Goal: Task Accomplishment & Management: Use online tool/utility

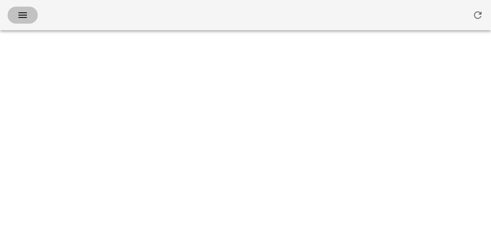
click at [17, 13] on icon "button" at bounding box center [22, 14] width 11 height 11
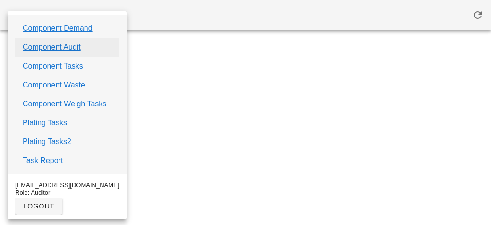
click at [30, 49] on link "Component Audit" at bounding box center [52, 47] width 58 height 11
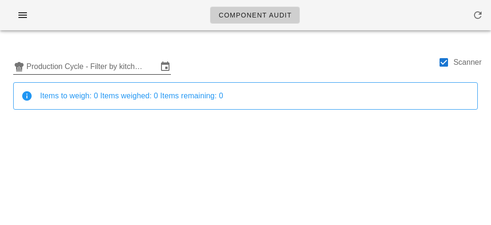
click at [36, 67] on input "Production Cycle - Filter by kitchen production schedules" at bounding box center [91, 66] width 131 height 15
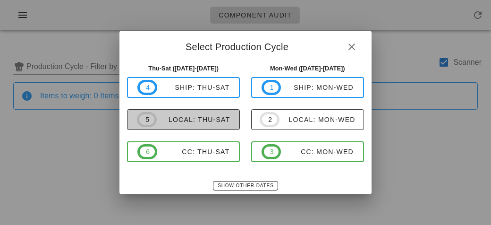
click at [172, 117] on div "local: Thu-Sat" at bounding box center [194, 120] width 74 height 8
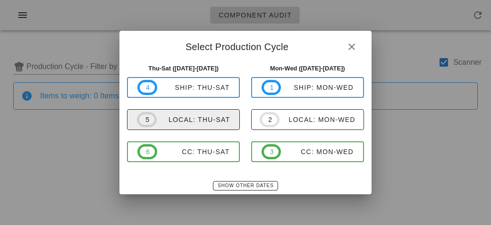
type input "local: Thu-Sat (Oct 2-Oct 4)"
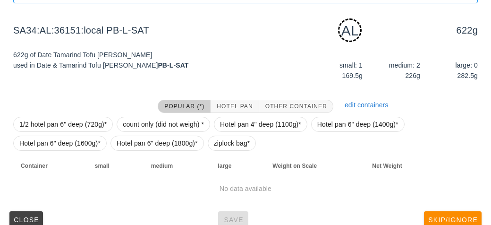
scroll to position [118, 0]
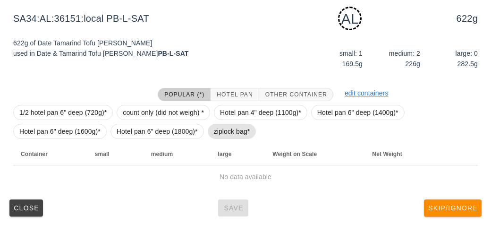
click at [215, 135] on span "ziplock bag*" at bounding box center [232, 131] width 36 height 14
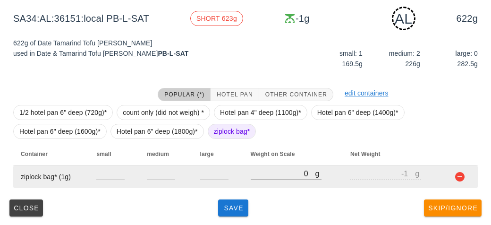
click at [273, 176] on input "0" at bounding box center [283, 173] width 65 height 12
type input "60"
type input "59"
type input "0"
type input "-1"
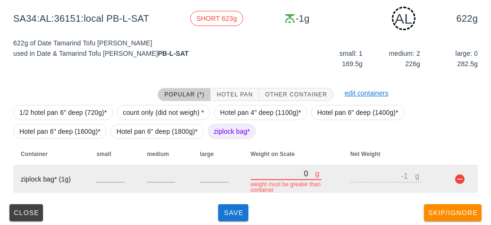
type input "60"
type input "59"
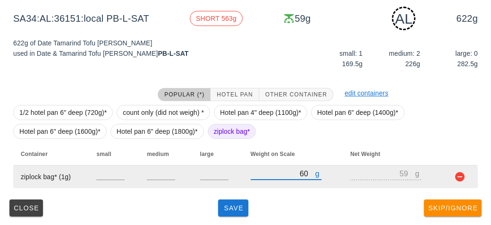
type input "680"
type input "679"
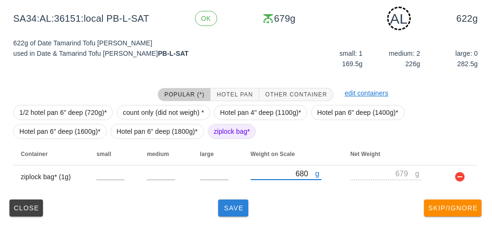
type input "680"
click at [235, 207] on span "Save" at bounding box center [233, 208] width 23 height 8
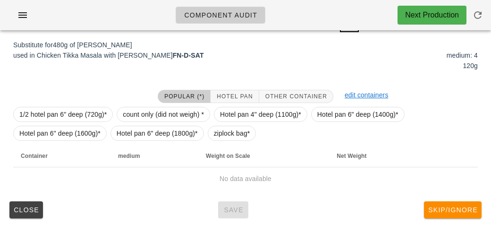
scroll to position [102, 0]
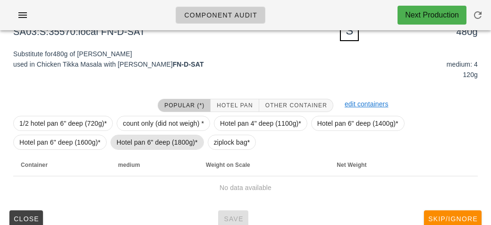
click at [174, 147] on span "Hotel pan 6" deep (1800g)*" at bounding box center [157, 142] width 81 height 14
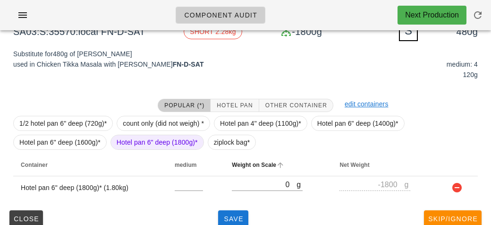
click at [225, 159] on th "Weight on Scale" at bounding box center [278, 164] width 108 height 23
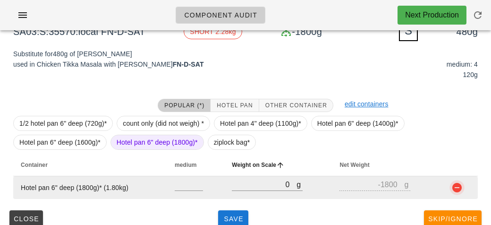
click at [462, 190] on button "button" at bounding box center [456, 187] width 11 height 11
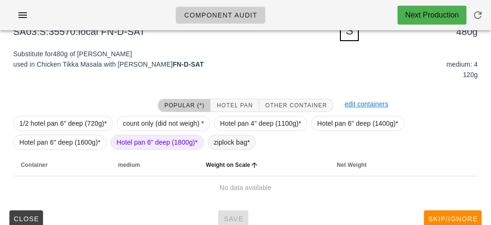
click at [214, 140] on span "ziplock bag*" at bounding box center [232, 142] width 36 height 14
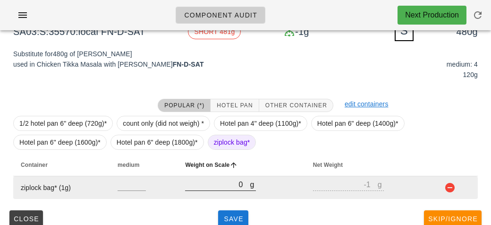
click at [226, 187] on input "0" at bounding box center [217, 184] width 65 height 12
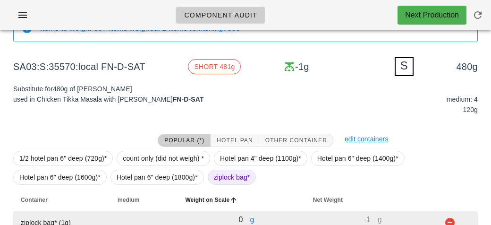
scroll to position [113, 0]
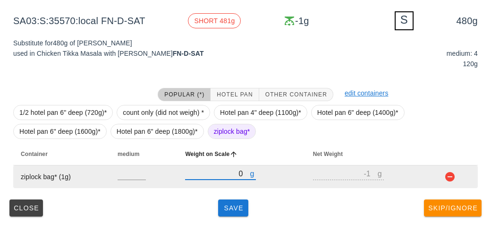
type input "60"
type input "59"
type input "600"
type input "599"
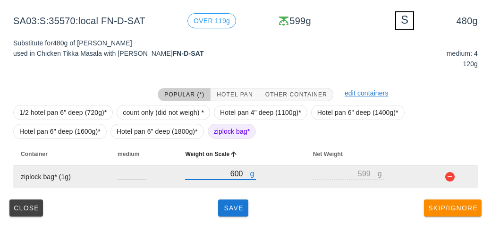
type input "600"
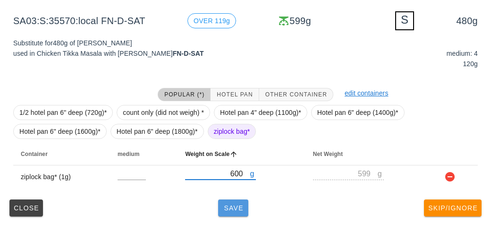
click at [227, 206] on span "Save" at bounding box center [233, 208] width 23 height 8
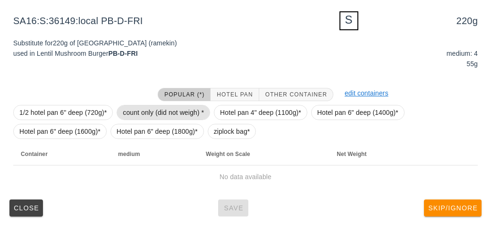
click at [135, 115] on span "count only (did not weigh) *" at bounding box center [163, 112] width 81 height 14
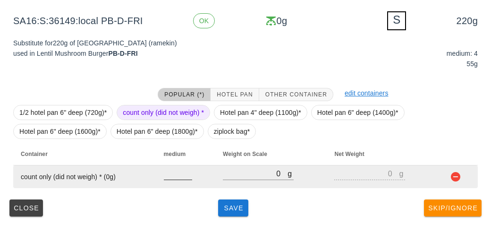
click at [173, 176] on input "number" at bounding box center [178, 173] width 28 height 12
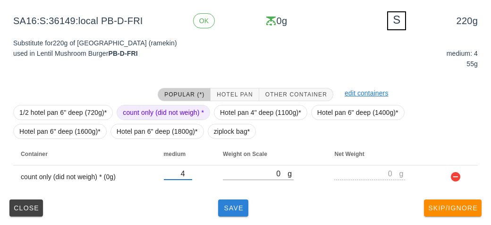
type input "4"
click at [227, 212] on button "Save" at bounding box center [233, 207] width 30 height 17
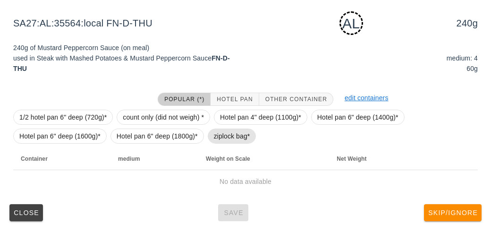
click at [217, 138] on span "ziplock bag*" at bounding box center [232, 136] width 36 height 14
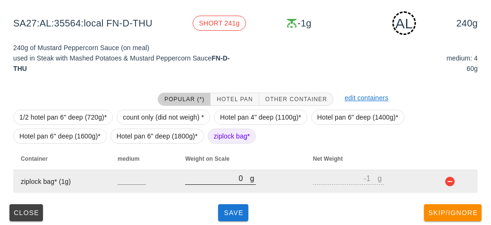
click at [217, 179] on input "0" at bounding box center [217, 178] width 65 height 12
type input "30"
type input "29"
type input "330"
type input "329"
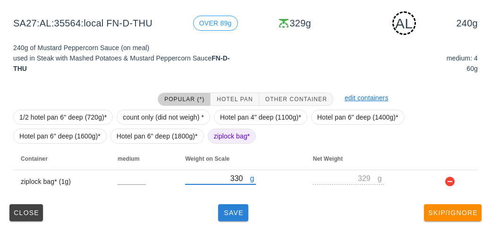
type input "330"
click at [232, 216] on button "Save" at bounding box center [233, 212] width 30 height 17
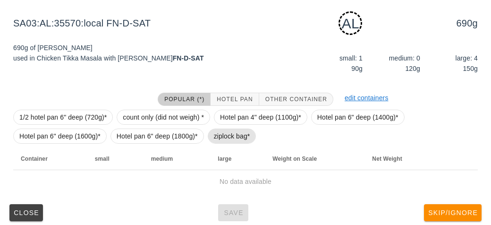
click at [219, 140] on span "ziplock bag*" at bounding box center [232, 136] width 36 height 14
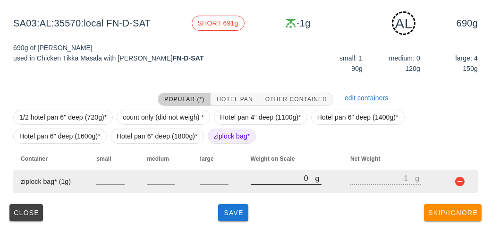
click at [262, 182] on input "0" at bounding box center [283, 178] width 65 height 12
type input "70"
type input "69"
type input "730"
type input "729"
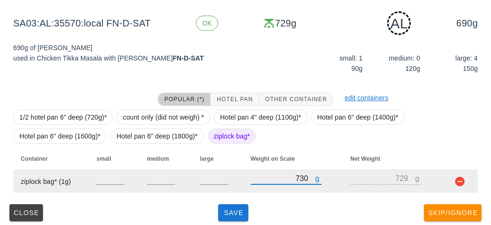
type input "730"
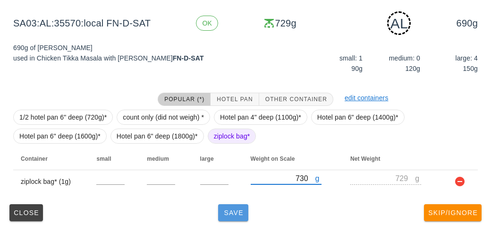
click at [242, 211] on span "Save" at bounding box center [233, 213] width 23 height 8
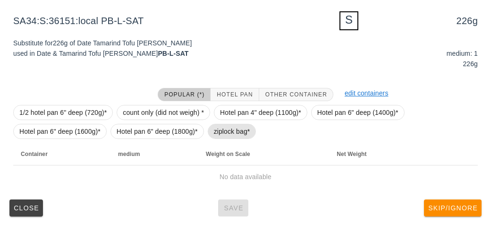
click at [233, 134] on span "ziplock bag*" at bounding box center [232, 131] width 36 height 14
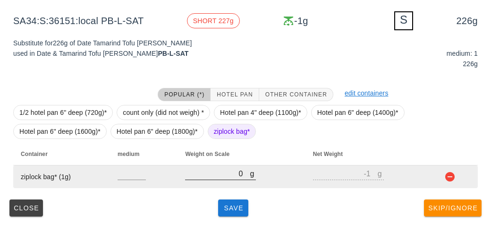
click at [208, 175] on input "0" at bounding box center [217, 173] width 65 height 12
type input "30"
type input "29"
type input "300"
type input "299"
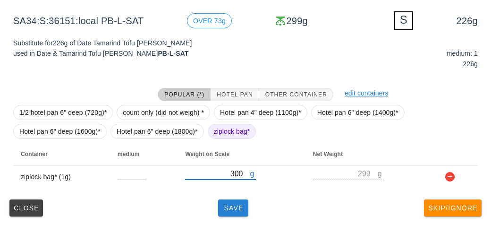
type input "300"
click at [219, 206] on button "Save" at bounding box center [233, 207] width 30 height 17
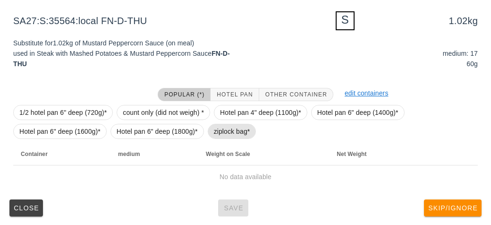
click at [220, 137] on span "ziplock bag*" at bounding box center [232, 131] width 36 height 14
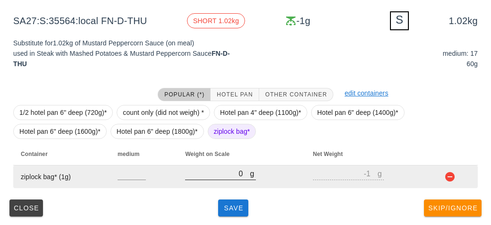
click at [225, 172] on input "0" at bounding box center [217, 173] width 65 height 12
type input "90"
type input "89"
type input "90"
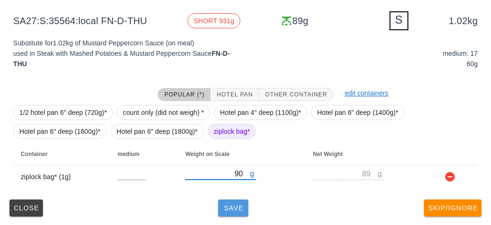
click at [228, 215] on button "Save" at bounding box center [233, 207] width 30 height 17
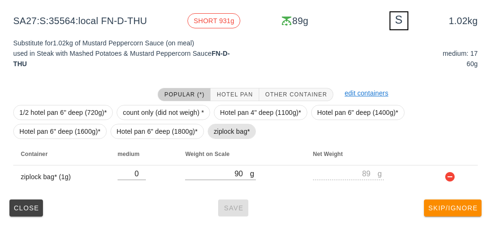
click at [227, 136] on span "ziplock bag*" at bounding box center [232, 131] width 36 height 14
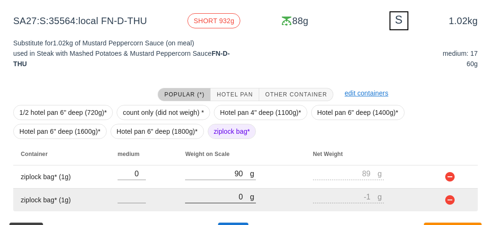
click at [217, 200] on input "0" at bounding box center [217, 196] width 65 height 12
type input "80"
type input "79"
type input "850"
type input "849"
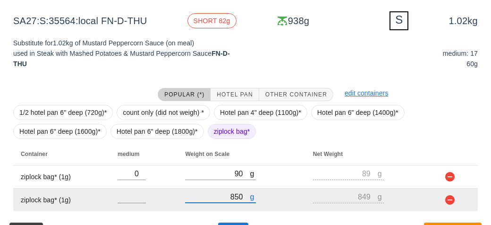
scroll to position [136, 0]
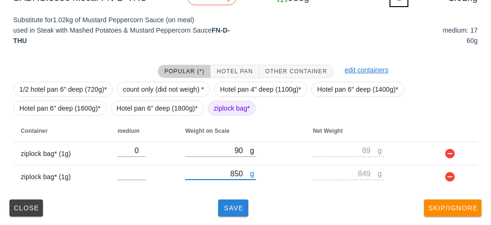
type input "850"
click at [226, 214] on button "Save" at bounding box center [233, 207] width 30 height 17
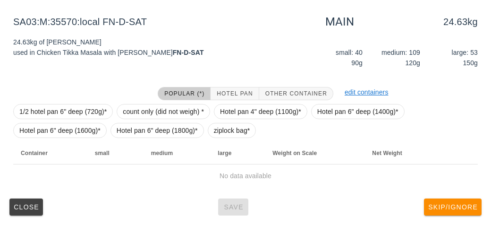
scroll to position [109, 0]
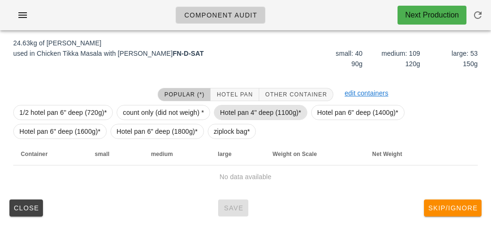
click at [235, 116] on span "Hotel pan 4" deep (1100g)*" at bounding box center [260, 112] width 81 height 14
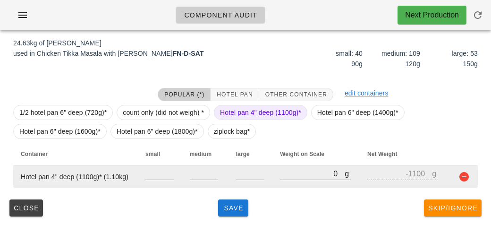
click at [274, 171] on td "g 0" at bounding box center [315, 176] width 87 height 23
click at [282, 171] on input "0" at bounding box center [312, 173] width 65 height 12
type input "10"
type input "-1090"
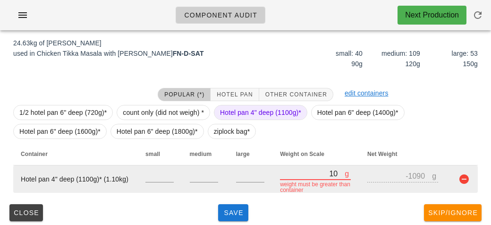
type input "100"
type input "-1000"
type input "1010"
type input "-90"
type input "10130"
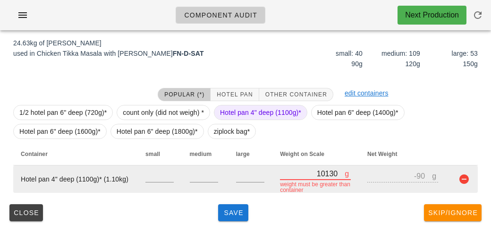
type input "9030"
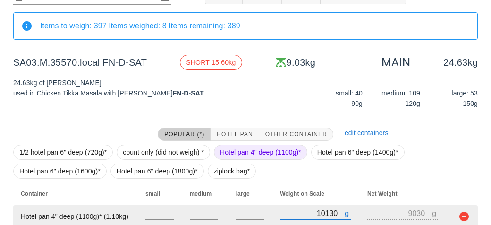
scroll to position [72, 0]
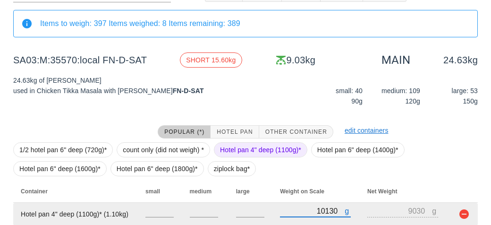
type input "10130"
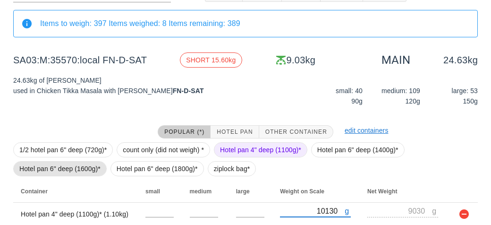
click at [88, 164] on span "Hotel pan 6" deep (1600g)*" at bounding box center [59, 168] width 81 height 14
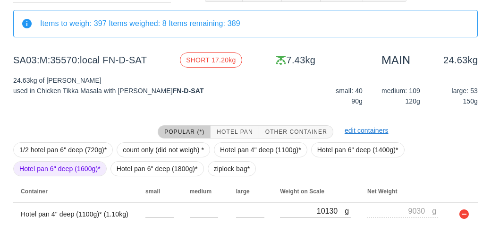
scroll to position [133, 0]
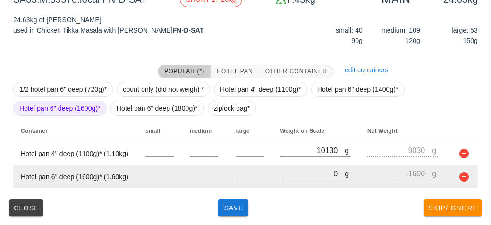
click at [287, 173] on input "0" at bounding box center [312, 173] width 65 height 12
type input "10"
type input "-1590"
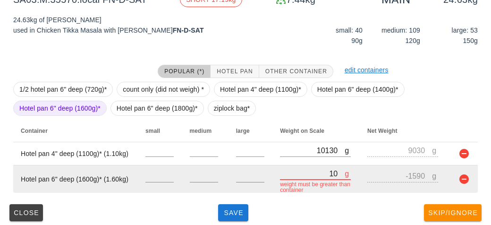
type input "100"
type input "-1500"
type input "1010"
type input "-590"
type input "10110"
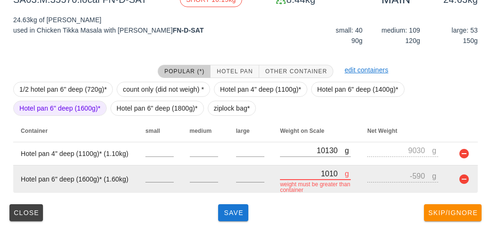
type input "8510"
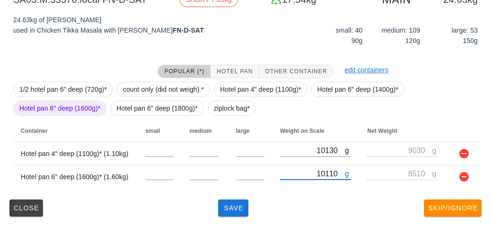
type input "10110"
click at [82, 105] on span "Hotel pan 6" deep (1600g)*" at bounding box center [59, 108] width 81 height 14
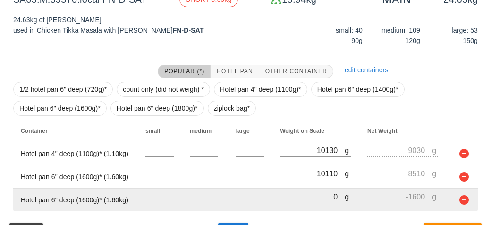
click at [298, 199] on input "0" at bounding box center [312, 196] width 65 height 12
type input "90"
type input "-1510"
type input "980"
type input "-620"
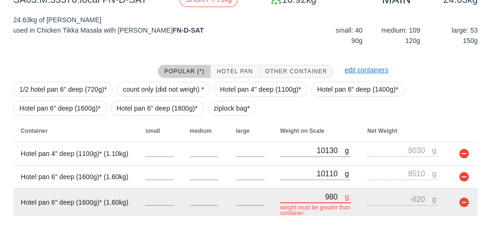
type input "9870"
type input "8270"
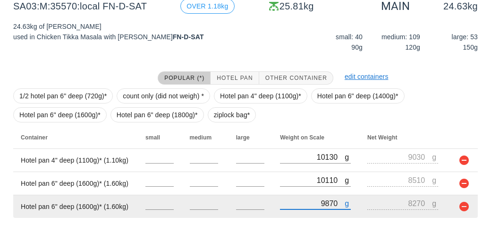
scroll to position [156, 0]
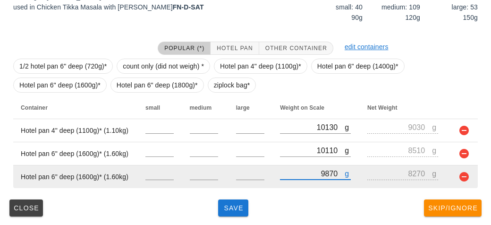
type input "9870"
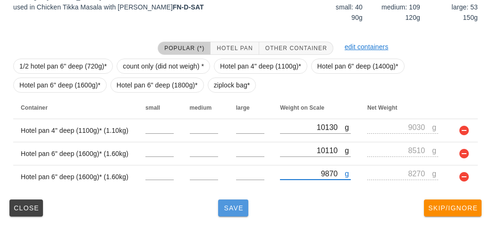
click at [239, 214] on button "Save" at bounding box center [233, 207] width 30 height 17
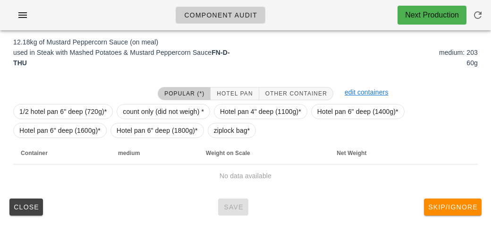
scroll to position [109, 0]
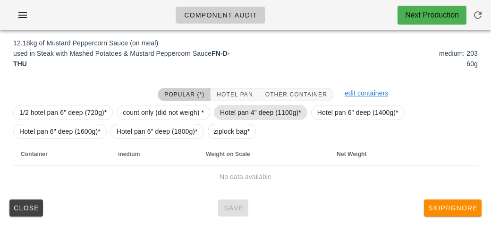
click at [267, 119] on span "Hotel pan 4" deep (1100g)*" at bounding box center [260, 112] width 93 height 15
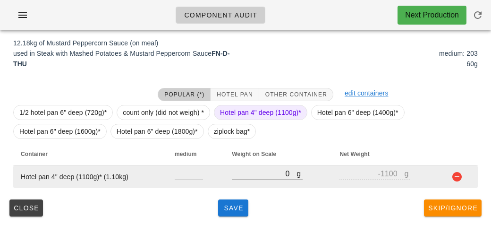
click at [279, 185] on div at bounding box center [267, 184] width 71 height 7
click at [238, 183] on div at bounding box center [267, 184] width 71 height 7
click at [240, 176] on input "0" at bounding box center [264, 173] width 65 height 12
type input "80"
type input "-1020"
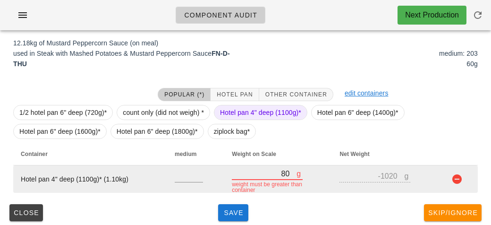
type input "830"
type input "-270"
type input "8340"
type input "7240"
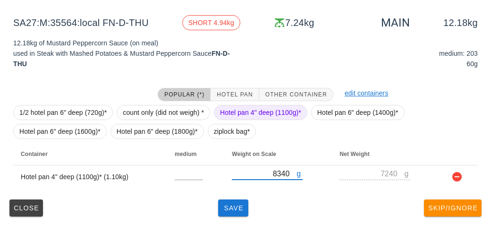
type input "8340"
click at [259, 109] on span "Hotel pan 4" deep (1100g)*" at bounding box center [260, 112] width 81 height 14
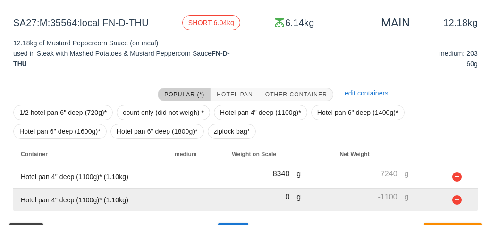
click at [264, 193] on input "0" at bounding box center [264, 196] width 65 height 12
type input "80"
type input "-1020"
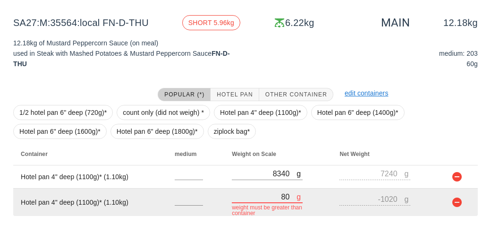
type input "820"
type input "-280"
type input "8230"
type input "7130"
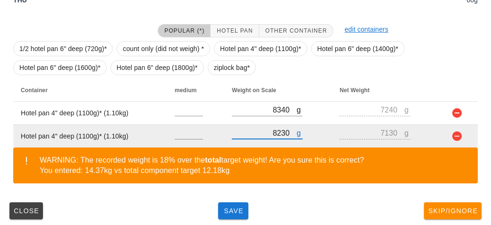
scroll to position [176, 0]
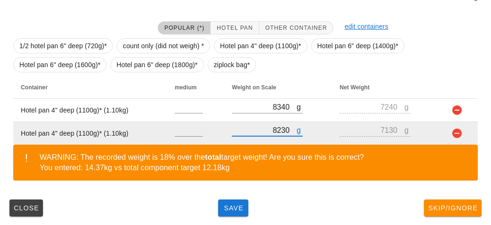
type input "8230"
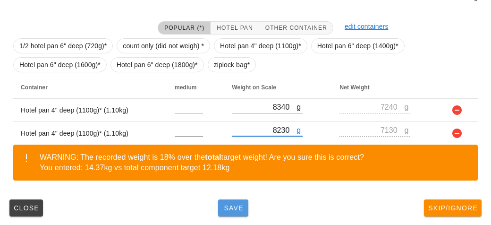
click at [225, 204] on span "Save" at bounding box center [233, 208] width 23 height 8
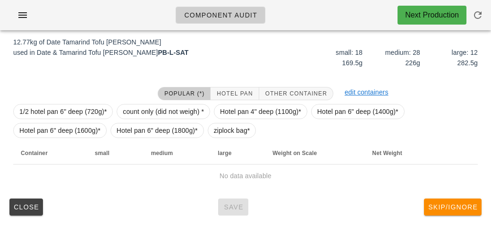
scroll to position [109, 0]
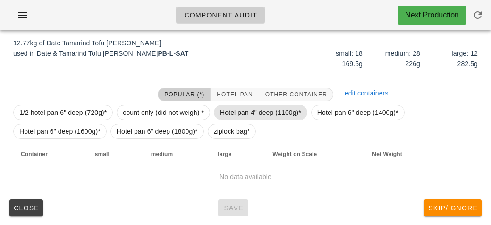
click at [230, 116] on span "Hotel pan 4" deep (1100g)*" at bounding box center [260, 112] width 81 height 14
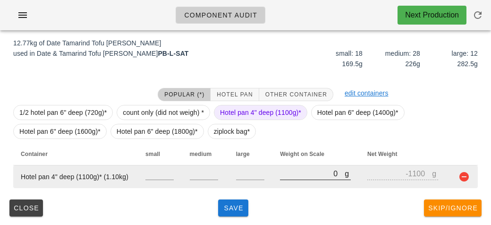
click at [280, 177] on input "0" at bounding box center [312, 173] width 65 height 12
type input "70"
type input "-1030"
type input "770"
type input "-330"
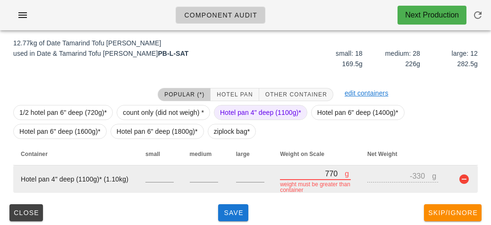
type input "7770"
type input "6670"
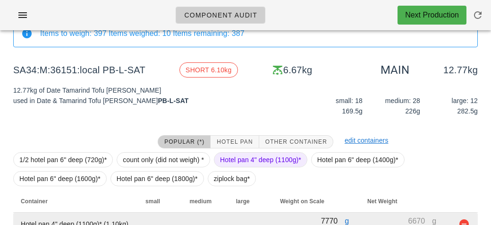
scroll to position [89, 0]
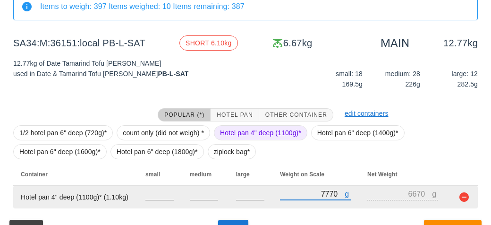
type input "7770"
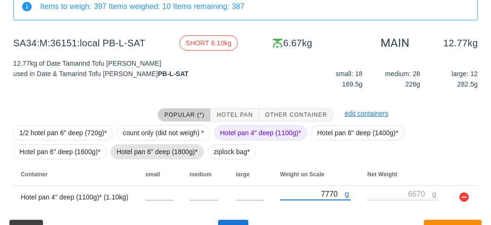
click at [148, 150] on span "Hotel pan 6" deep (1800g)*" at bounding box center [157, 151] width 81 height 14
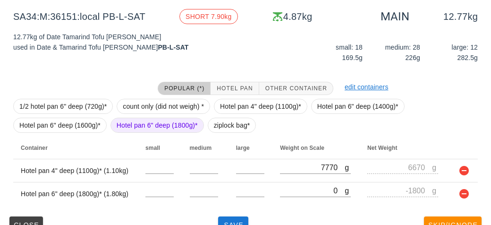
scroll to position [133, 0]
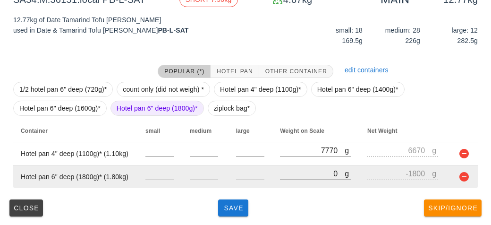
click at [295, 186] on div at bounding box center [315, 184] width 71 height 7
click at [301, 175] on input "0" at bounding box center [312, 173] width 65 height 12
type input "80"
type input "-1720"
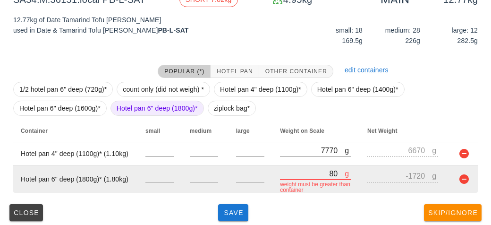
type input "860"
type input "-940"
type input "8610"
type input "6810"
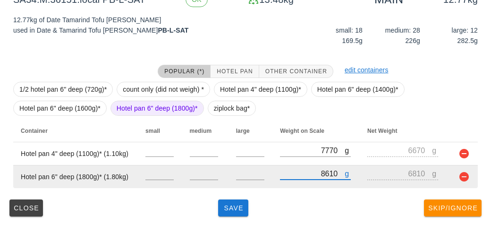
type input "8610"
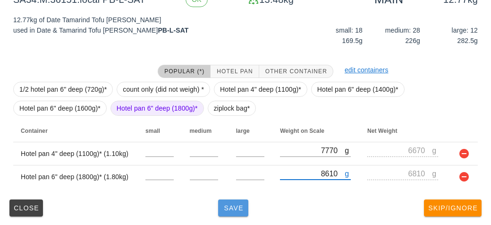
click at [227, 204] on span "Save" at bounding box center [233, 208] width 23 height 8
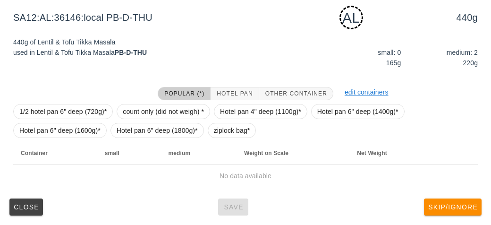
scroll to position [118, 0]
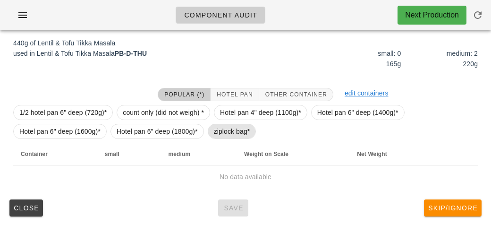
click at [217, 134] on span "ziplock bag*" at bounding box center [232, 131] width 36 height 14
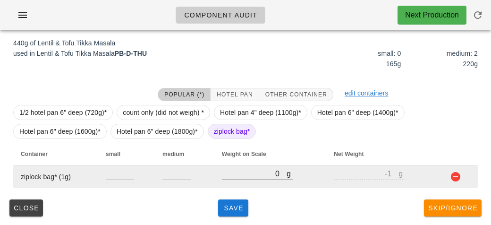
click at [234, 174] on input "0" at bounding box center [254, 173] width 65 height 12
type input "40"
type input "39"
type input "460"
type input "459"
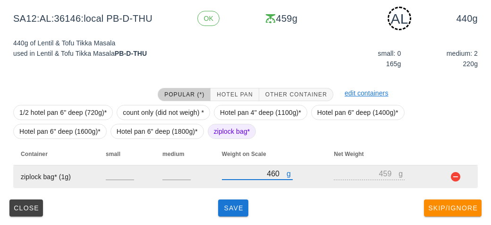
type input "460"
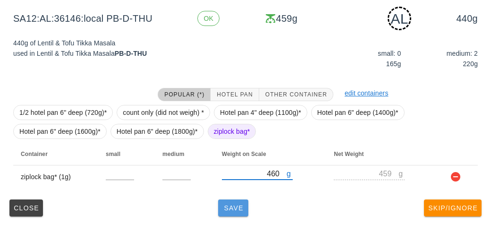
click at [227, 205] on span "Save" at bounding box center [233, 208] width 23 height 8
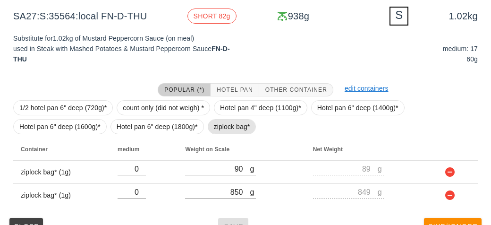
click at [214, 131] on span "ziplock bag*" at bounding box center [232, 126] width 36 height 14
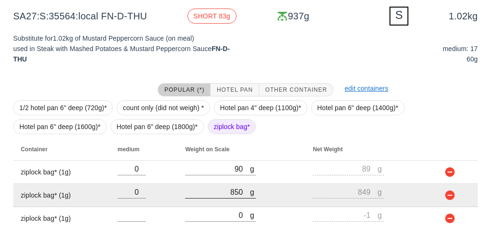
click at [215, 204] on div at bounding box center [220, 203] width 71 height 7
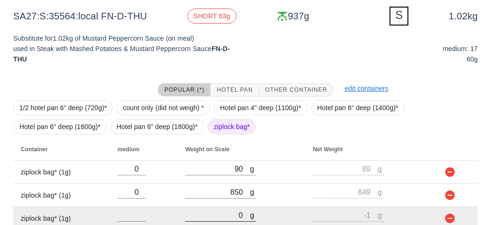
click at [212, 210] on input "0" at bounding box center [217, 215] width 65 height 12
type input "10"
type input "9"
type input "180"
type input "179"
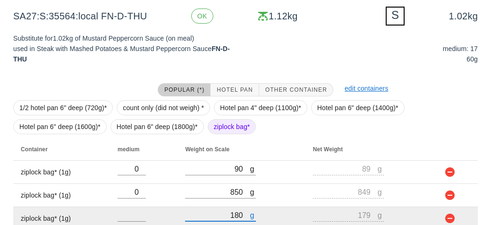
scroll to position [160, 0]
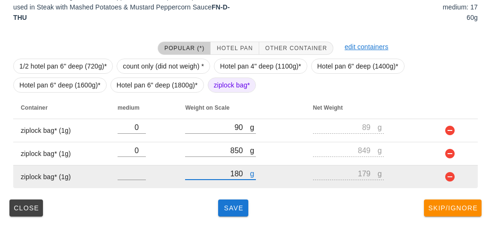
type input "180"
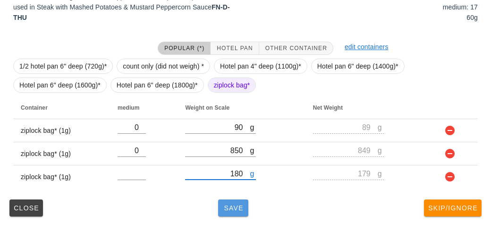
click at [222, 209] on span "Save" at bounding box center [233, 208] width 23 height 8
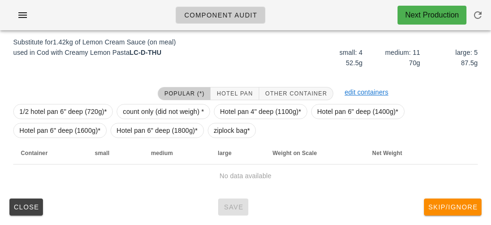
scroll to position [113, 0]
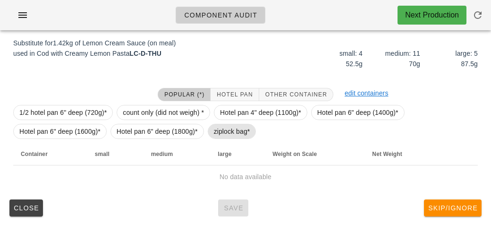
click at [224, 131] on span "ziplock bag*" at bounding box center [232, 131] width 36 height 14
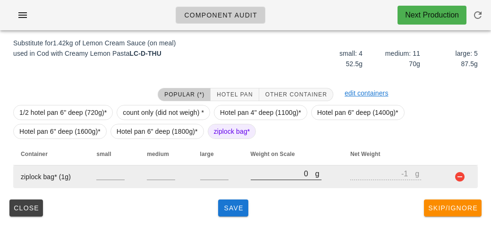
click at [261, 175] on input "0" at bounding box center [283, 173] width 65 height 12
type input "20"
type input "19"
type input "200"
type input "199"
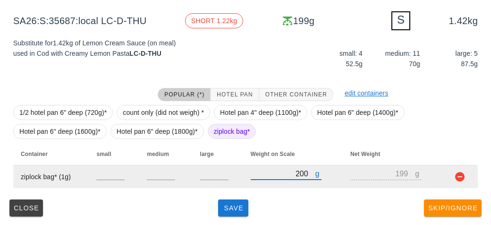
type input "200"
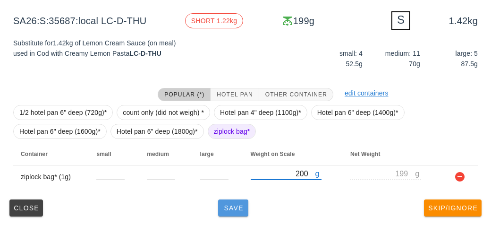
click at [235, 210] on span "Save" at bounding box center [233, 208] width 23 height 8
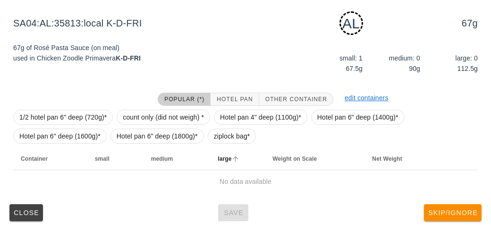
click at [230, 147] on th "large" at bounding box center [237, 158] width 55 height 23
click at [221, 139] on span "ziplock bag*" at bounding box center [232, 136] width 36 height 14
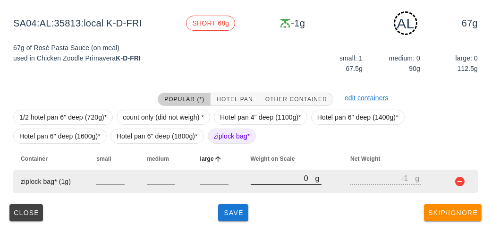
click at [272, 180] on input "0" at bounding box center [283, 178] width 65 height 12
type input "10"
type input "9"
type input "130"
type input "129"
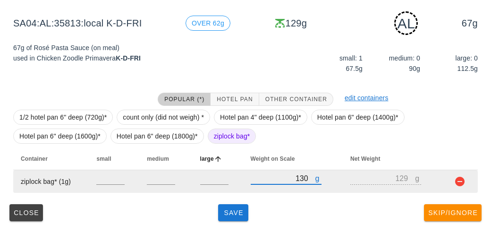
type input "130"
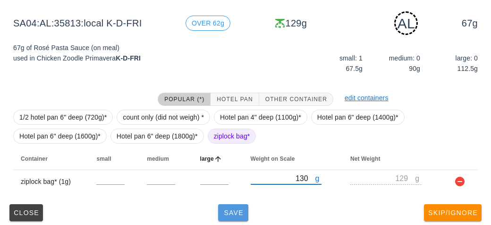
click at [238, 213] on span "Save" at bounding box center [233, 213] width 23 height 8
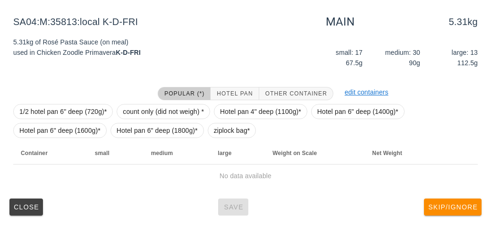
scroll to position [109, 0]
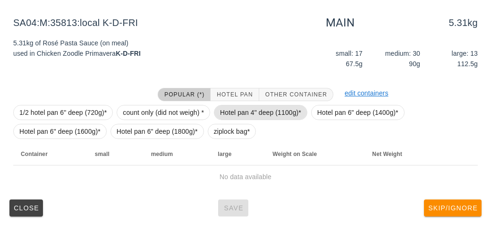
click at [251, 107] on span "Hotel pan 4" deep (1100g)*" at bounding box center [260, 112] width 81 height 14
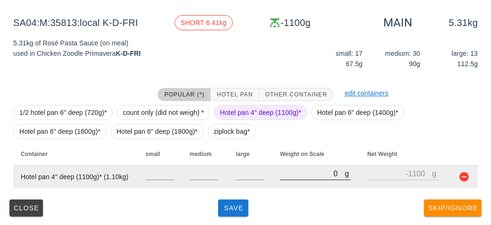
click at [295, 175] on input "0" at bounding box center [312, 173] width 65 height 12
type input "70"
type input "-1030"
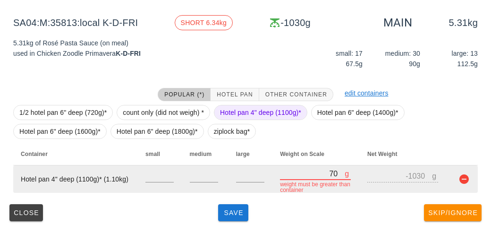
type input "780"
type input "-320"
type input "7880"
type input "6780"
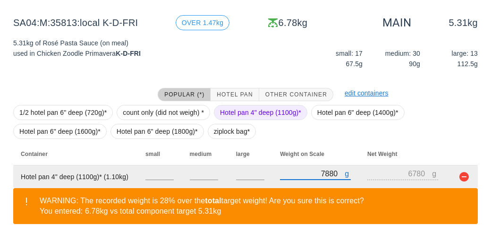
scroll to position [153, 0]
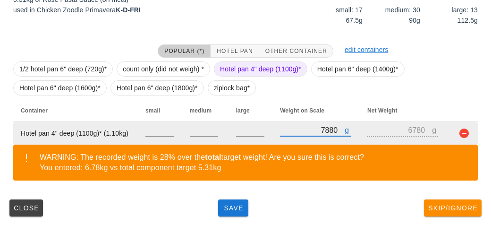
type input "7880"
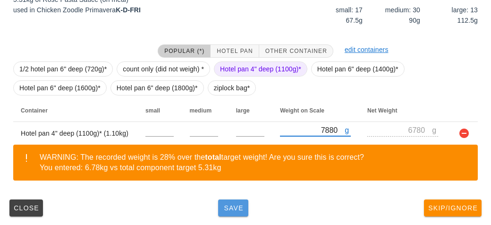
click at [240, 206] on span "Save" at bounding box center [233, 208] width 23 height 8
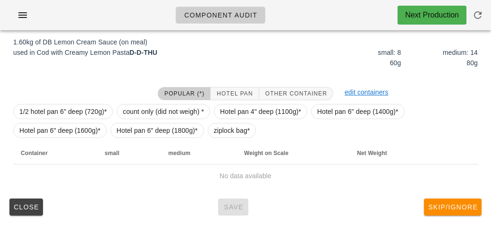
scroll to position [109, 0]
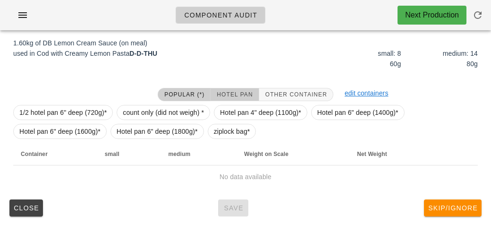
click at [227, 92] on span "Hotel Pan" at bounding box center [234, 94] width 36 height 7
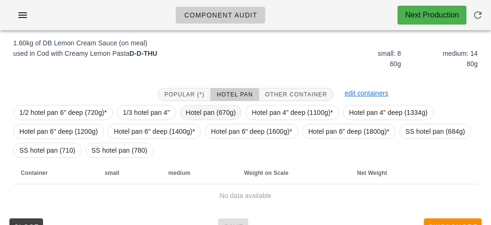
click at [210, 113] on span "Hotel pan (670g)" at bounding box center [211, 112] width 50 height 14
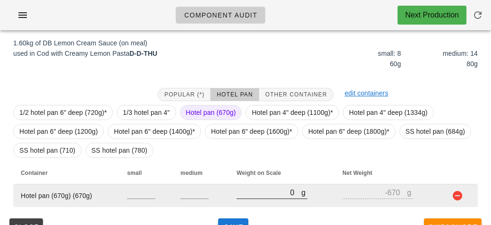
click at [265, 193] on input "0" at bounding box center [268, 192] width 65 height 12
type input "20"
type input "-650"
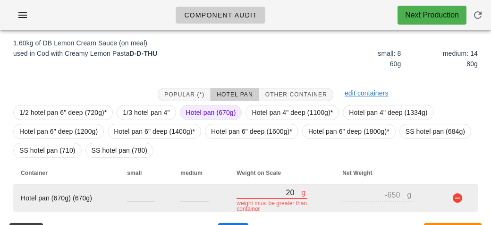
type input "270"
type input "-400"
type input "2700"
type input "2030"
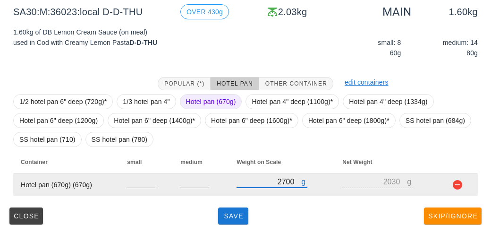
scroll to position [128, 0]
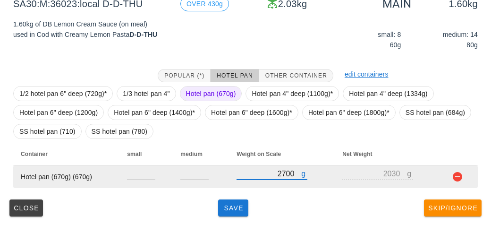
type input "2700"
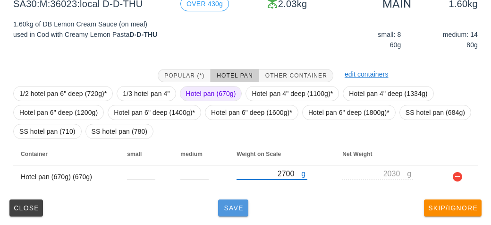
click at [228, 212] on button "Save" at bounding box center [233, 207] width 30 height 17
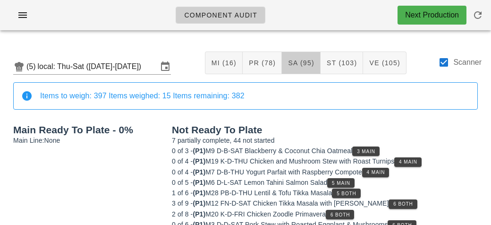
click at [291, 65] on span "SA (95)" at bounding box center [300, 63] width 27 height 8
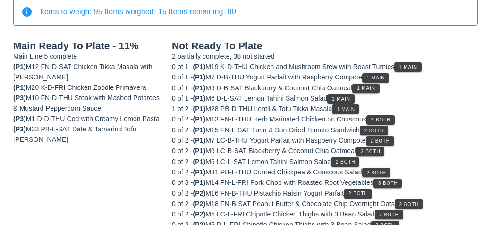
scroll to position [114, 0]
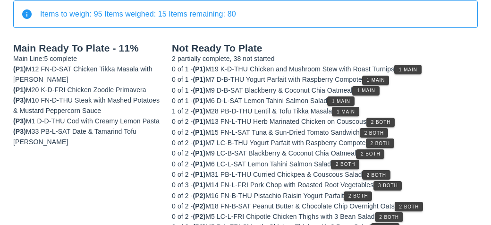
click at [74, 67] on div "(P1) M12 FN-D-SAT Chicken Tikka Masala with Jasmine Rice" at bounding box center [86, 74] width 147 height 21
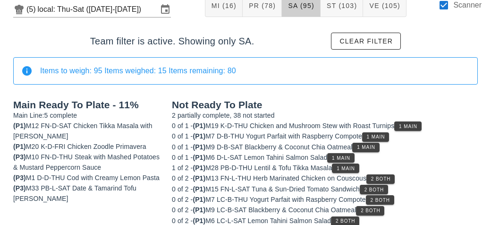
scroll to position [0, 0]
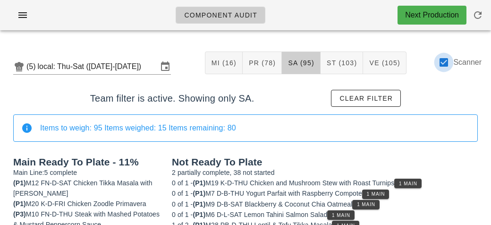
click at [439, 57] on div at bounding box center [444, 62] width 16 height 16
checkbox input "false"
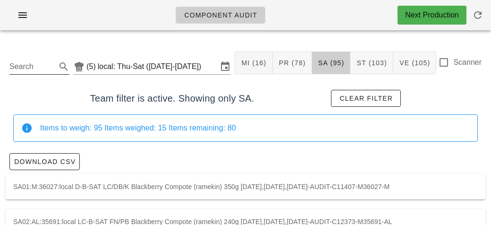
click at [45, 71] on input "Search" at bounding box center [31, 66] width 45 height 15
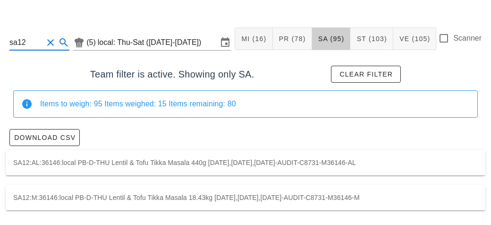
click at [134, 197] on div "SA12:M:36146:local PB-D-THU Lentil & Tofu Tikka Masala 18.43kg 2025-10-02,2025-…" at bounding box center [245, 197] width 479 height 25
type input "SA12:M:36146:local"
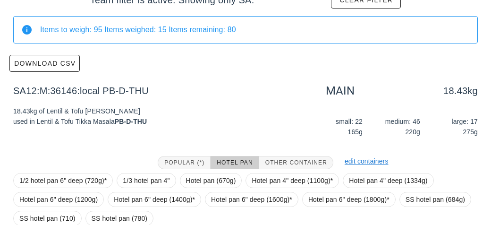
scroll to position [185, 0]
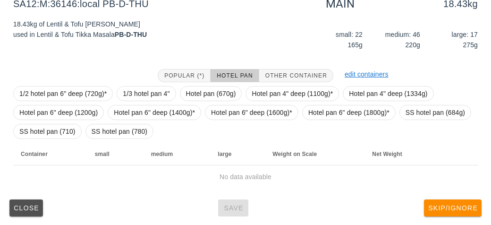
click at [20, 210] on button "Close" at bounding box center [26, 207] width 34 height 17
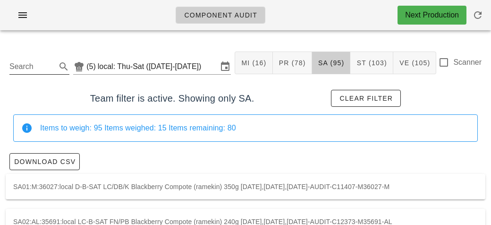
click at [38, 62] on input "Search" at bounding box center [31, 66] width 45 height 15
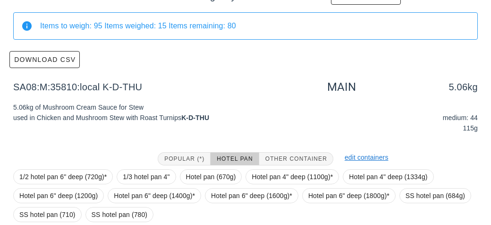
scroll to position [185, 0]
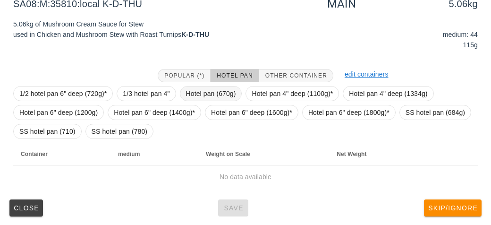
type input "sa08"
click at [206, 88] on span "Hotel pan (670g)" at bounding box center [211, 93] width 50 height 14
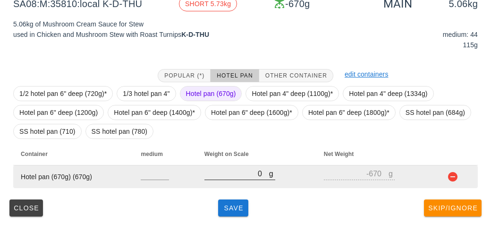
click at [253, 173] on input "0" at bounding box center [236, 173] width 65 height 12
type input "60"
type input "-610"
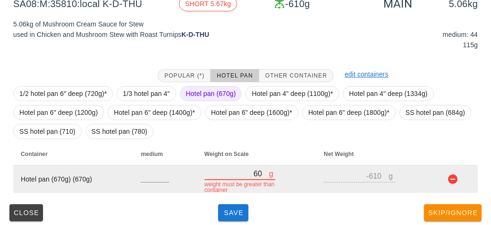
type input "640"
type input "-30"
type input "6450"
type input "5780"
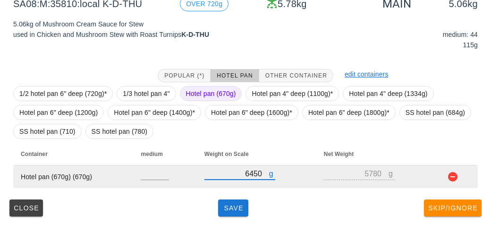
type input "6450"
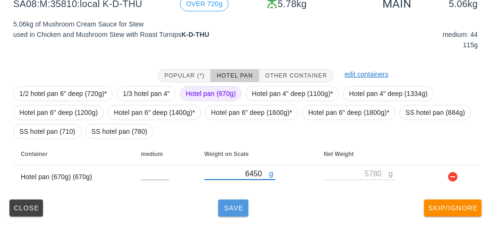
click at [233, 204] on span "Save" at bounding box center [233, 208] width 23 height 8
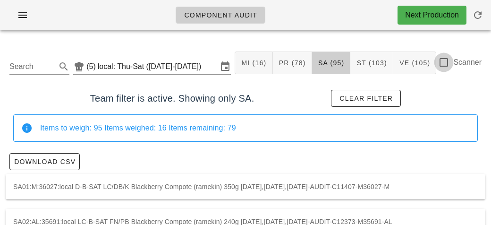
click at [440, 62] on div at bounding box center [444, 62] width 16 height 16
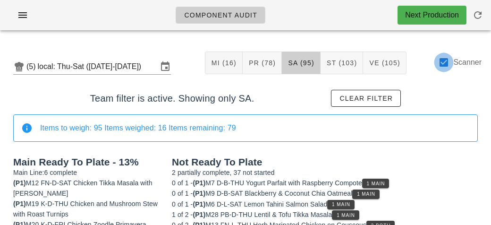
checkbox input "true"
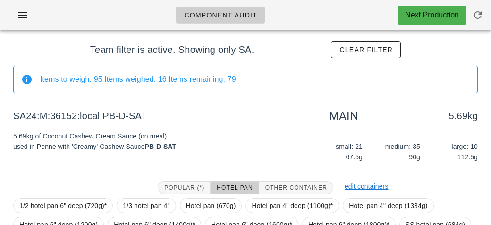
scroll to position [160, 0]
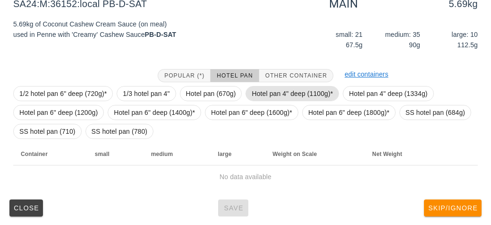
click at [260, 92] on span "Hotel pan 4" deep (1100g)*" at bounding box center [292, 93] width 81 height 14
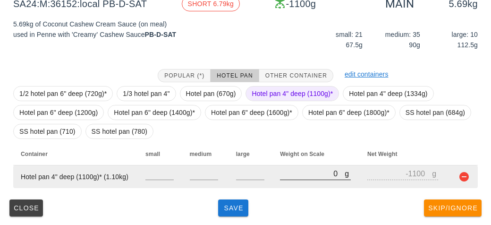
click at [319, 175] on input "0" at bounding box center [312, 173] width 65 height 12
type input "60"
type input "-1040"
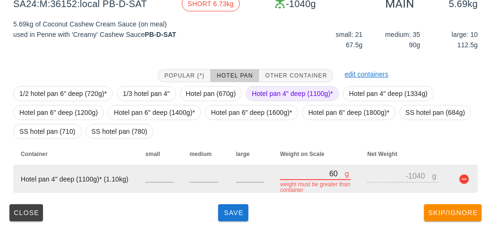
type input "690"
type input "-410"
type input "6990"
type input "5890"
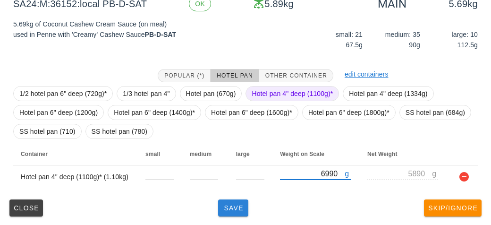
type input "6990"
click at [232, 214] on button "Save" at bounding box center [233, 207] width 30 height 17
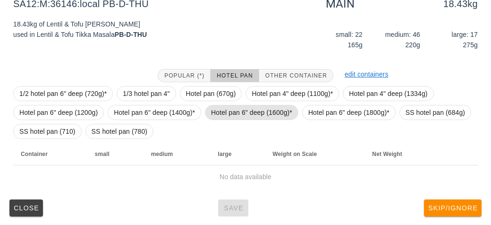
click at [228, 113] on span "Hotel pan 6" deep (1600g)*" at bounding box center [251, 112] width 81 height 14
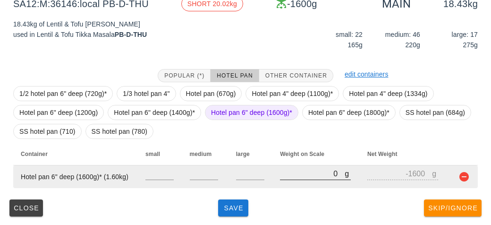
click at [299, 176] on input "0" at bounding box center [312, 173] width 65 height 12
type input "10"
type input "-1590"
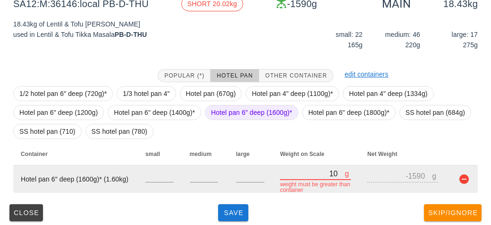
type input "110"
type input "-1490"
type input "1130"
type input "-470"
type input "11390"
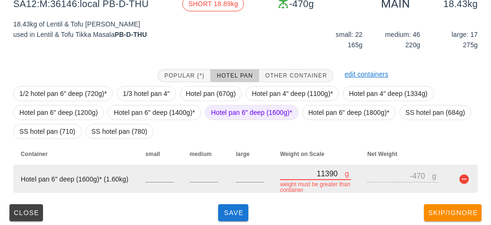
type input "9790"
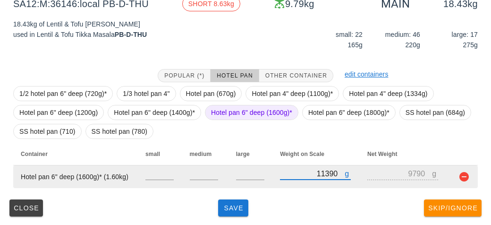
type input "11390"
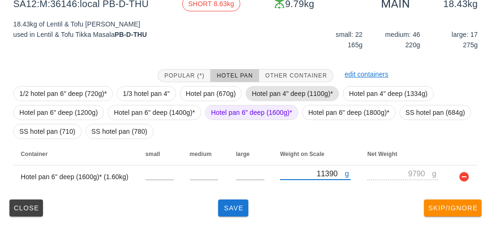
click at [274, 94] on span "Hotel pan 4" deep (1100g)*" at bounding box center [292, 93] width 81 height 14
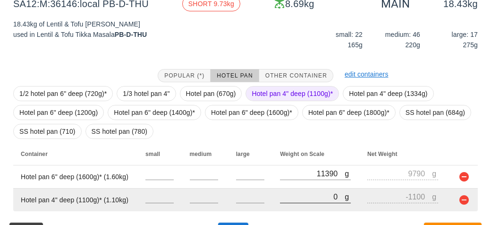
click at [307, 195] on input "0" at bounding box center [312, 196] width 65 height 12
type input "10"
type input "-1090"
type input "110"
type input "-990"
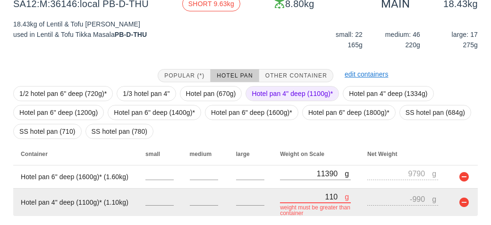
type input "1140"
type input "40"
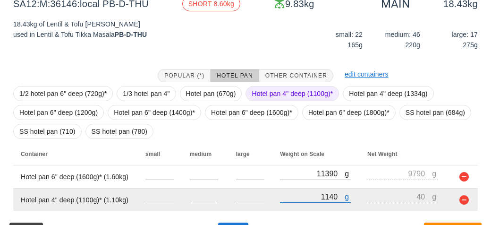
type input "11400"
type input "10300"
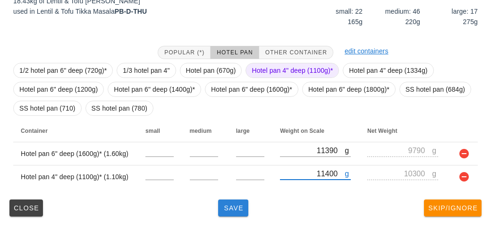
type input "11400"
click at [232, 204] on span "Save" at bounding box center [233, 208] width 23 height 8
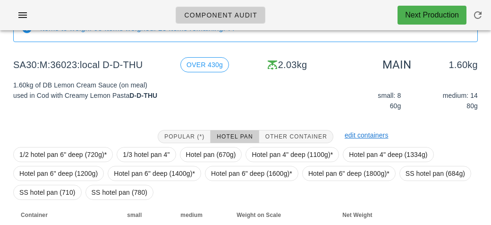
scroll to position [160, 0]
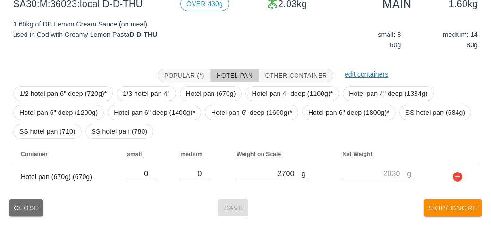
click at [32, 214] on button "Close" at bounding box center [26, 207] width 34 height 17
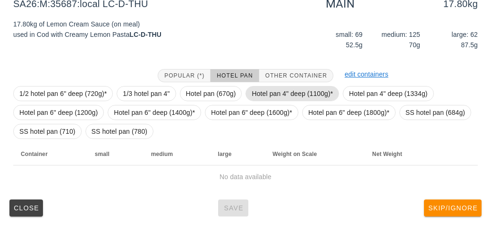
click at [270, 90] on span "Hotel pan 4" deep (1100g)*" at bounding box center [292, 93] width 81 height 14
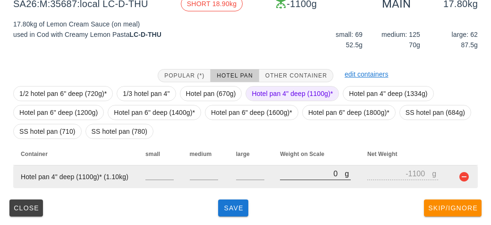
click at [288, 168] on input "0" at bounding box center [312, 173] width 65 height 12
type input "10"
type input "-1090"
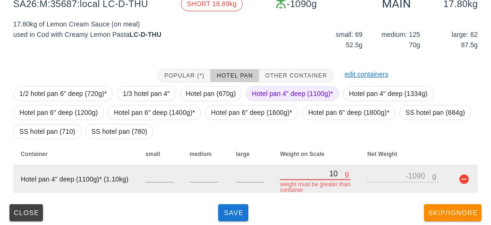
type input "100"
type input "-1000"
type input "1020"
type input "-80"
type input "10220"
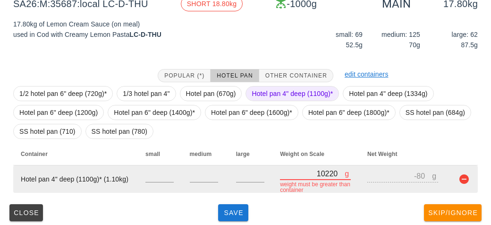
type input "9120"
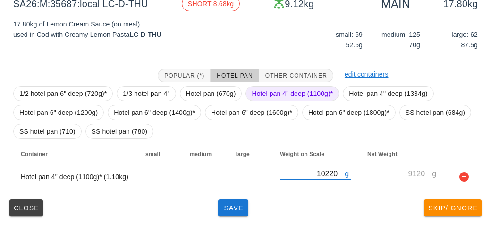
type input "10220"
click at [270, 90] on span "Hotel pan 4" deep (1100g)*" at bounding box center [292, 93] width 81 height 14
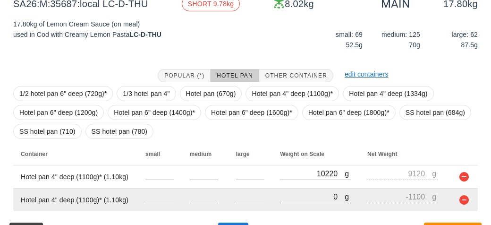
click at [303, 196] on input "0" at bounding box center [312, 196] width 65 height 12
type input "10"
type input "-1090"
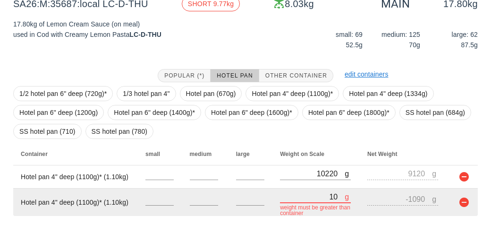
type input "100"
type input "-1000"
type input "1070"
type input "-30"
type input "10710"
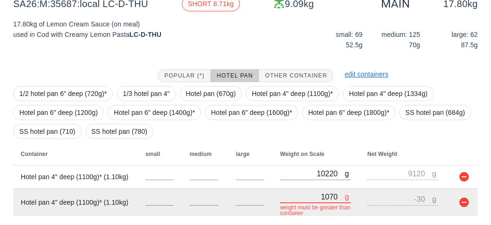
type input "9610"
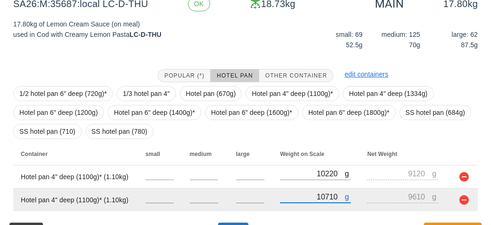
scroll to position [184, 0]
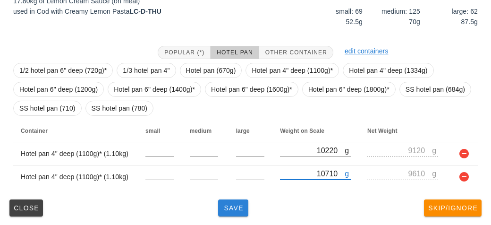
type input "10710"
click at [233, 200] on button "Save" at bounding box center [233, 207] width 30 height 17
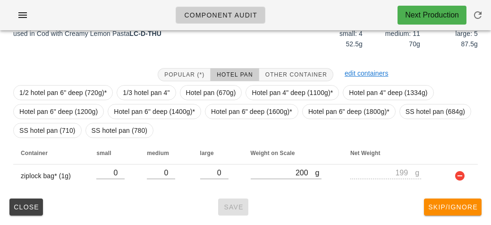
scroll to position [164, 0]
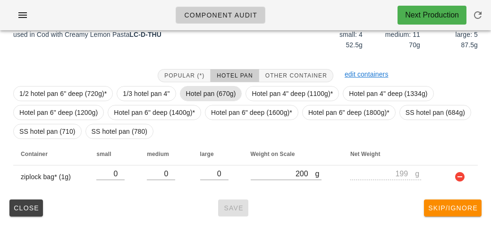
click at [216, 94] on span "Hotel pan (670g)" at bounding box center [211, 93] width 50 height 14
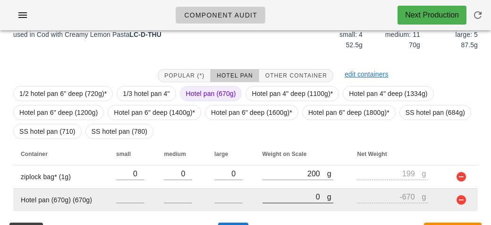
click at [280, 192] on input "0" at bounding box center [294, 196] width 65 height 12
type input "20"
type input "-650"
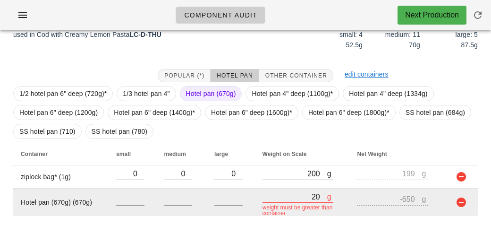
type input "260"
type input "-410"
type input "2670"
type input "2000"
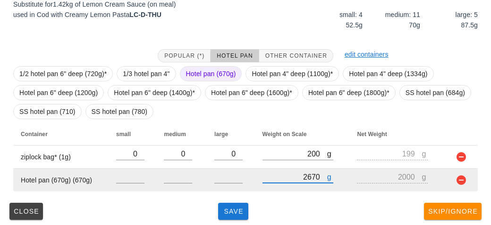
scroll to position [187, 0]
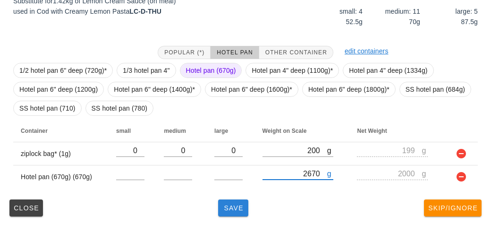
type input "2670"
click at [221, 212] on button "Save" at bounding box center [233, 207] width 30 height 17
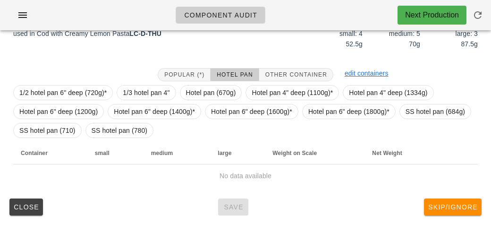
scroll to position [169, 0]
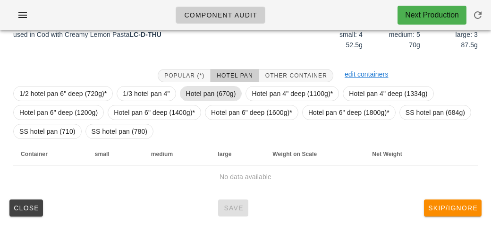
click at [198, 90] on span "Hotel pan (670g)" at bounding box center [211, 93] width 50 height 14
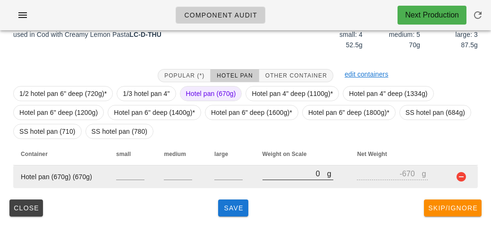
click at [282, 176] on input "0" at bounding box center [294, 173] width 65 height 12
type input "20"
type input "-650"
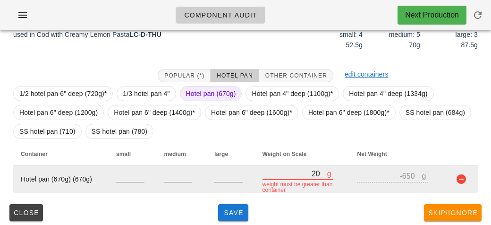
type input "200"
type input "-470"
type input "2010"
type input "1340"
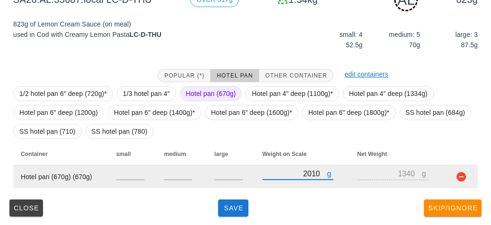
type input "2010"
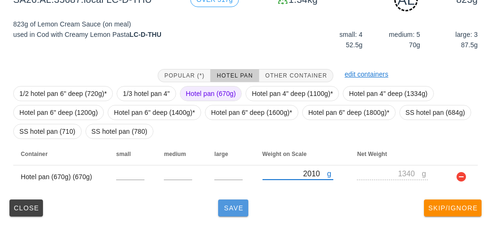
click at [225, 209] on span "Save" at bounding box center [233, 208] width 23 height 8
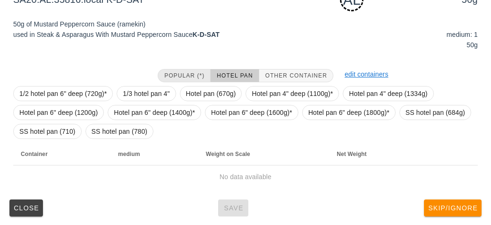
click at [177, 76] on span "Popular (*)" at bounding box center [184, 75] width 41 height 7
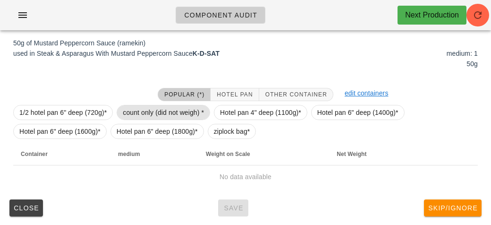
click at [148, 106] on span "count only (did not weigh) *" at bounding box center [163, 112] width 81 height 14
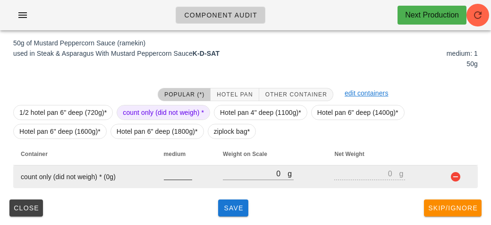
click at [167, 177] on input "number" at bounding box center [178, 173] width 28 height 12
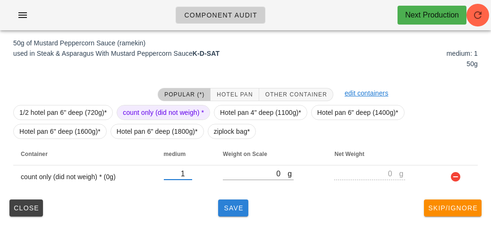
type input "1"
click at [226, 211] on button "Save" at bounding box center [233, 207] width 30 height 17
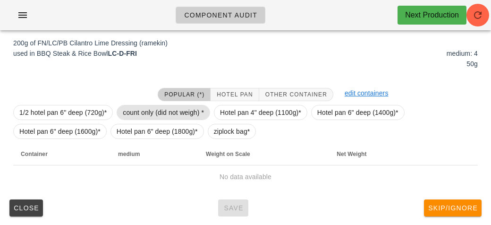
click at [140, 111] on span "count only (did not weigh) *" at bounding box center [163, 112] width 81 height 14
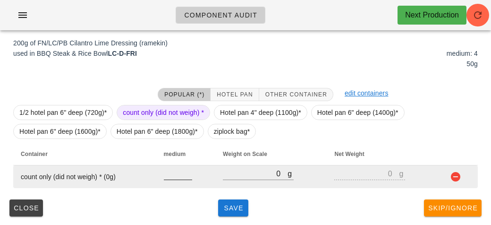
click at [170, 177] on input "number" at bounding box center [178, 173] width 28 height 12
type input "4"
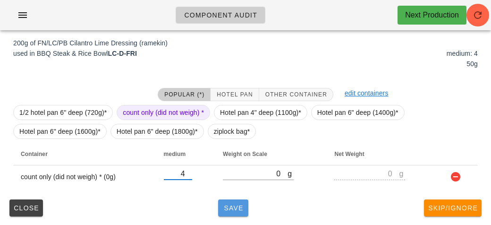
click at [229, 208] on span "Save" at bounding box center [233, 208] width 23 height 8
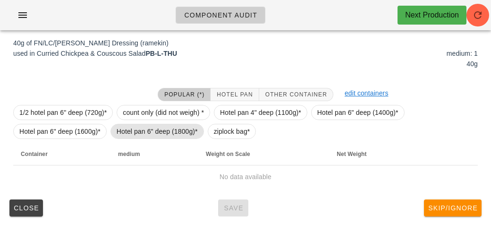
click at [138, 127] on span "Hotel pan 6" deep (1800g)*" at bounding box center [157, 131] width 81 height 14
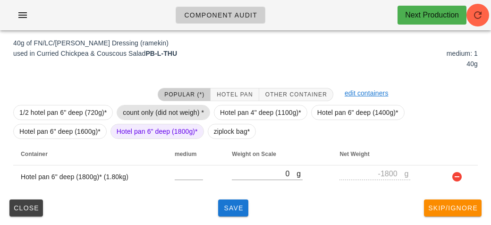
click at [148, 109] on span "count only (did not weigh) *" at bounding box center [163, 112] width 81 height 14
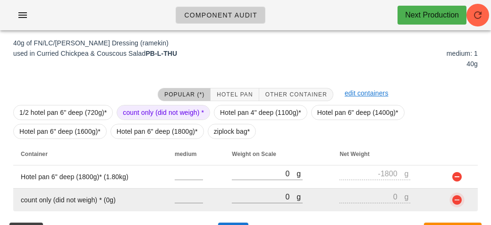
click at [455, 202] on button "button" at bounding box center [456, 199] width 11 height 11
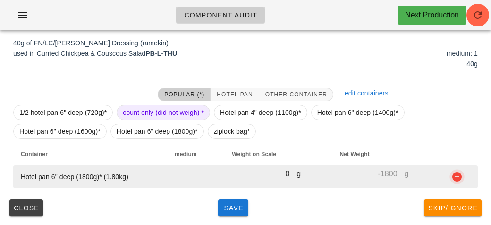
click at [461, 179] on button "button" at bounding box center [456, 176] width 11 height 11
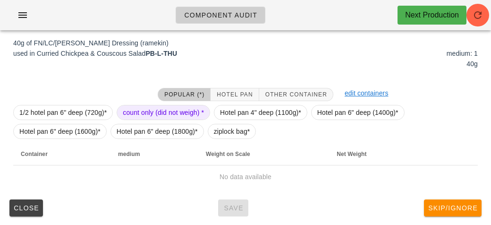
click at [154, 116] on span "count only (did not weigh) *" at bounding box center [163, 112] width 81 height 14
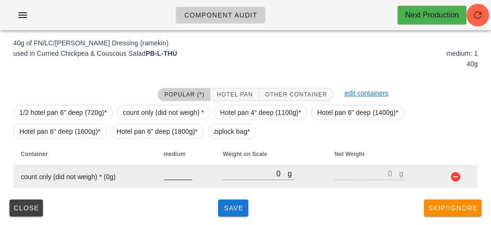
click at [169, 175] on input "number" at bounding box center [178, 173] width 28 height 12
type input "1"
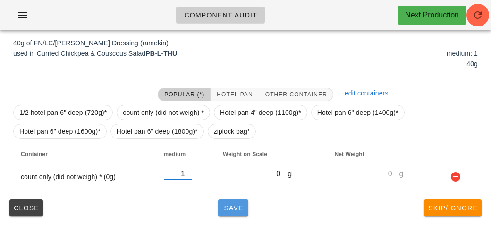
click at [229, 210] on span "Save" at bounding box center [233, 208] width 23 height 8
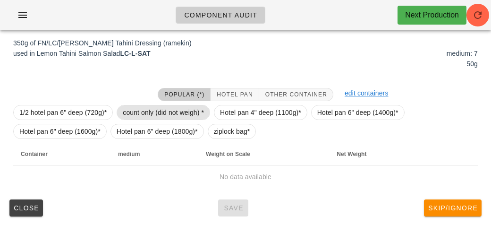
click at [142, 116] on span "count only (did not weigh) *" at bounding box center [163, 112] width 81 height 14
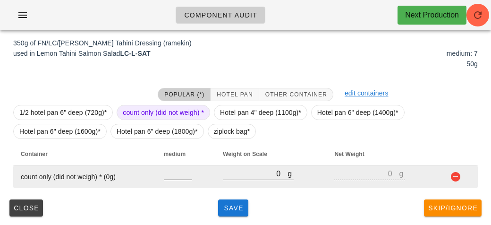
click at [177, 176] on input "number" at bounding box center [178, 173] width 28 height 12
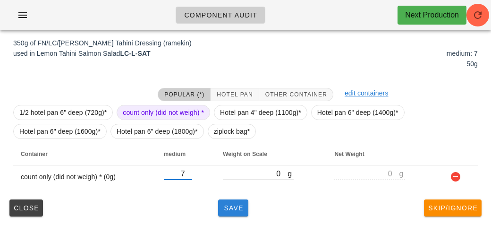
type input "7"
click at [229, 211] on button "Save" at bounding box center [233, 207] width 30 height 17
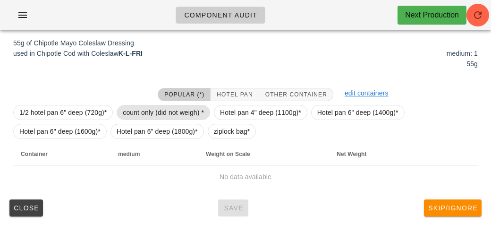
click at [153, 106] on span "count only (did not weigh) *" at bounding box center [163, 112] width 81 height 14
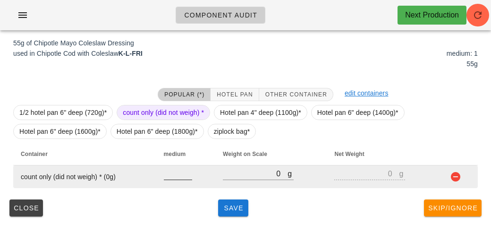
click at [171, 176] on input "number" at bounding box center [178, 173] width 28 height 12
type input "1"
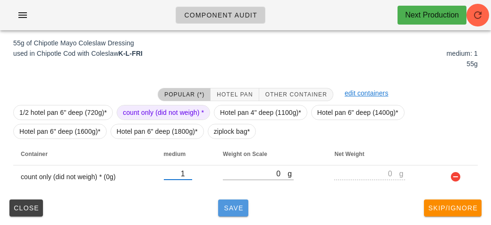
click at [231, 209] on span "Save" at bounding box center [233, 208] width 23 height 8
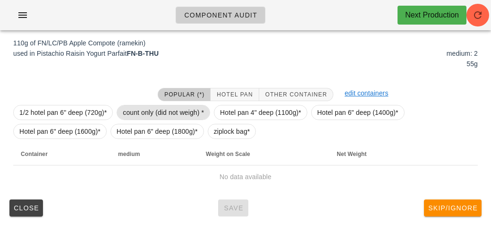
click at [142, 112] on span "count only (did not weigh) *" at bounding box center [163, 112] width 81 height 14
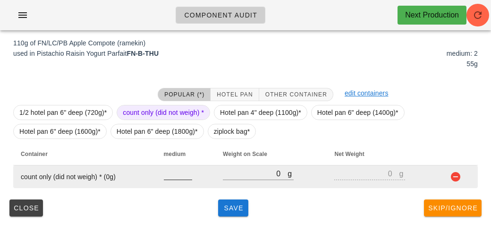
click at [168, 177] on input "number" at bounding box center [178, 173] width 28 height 12
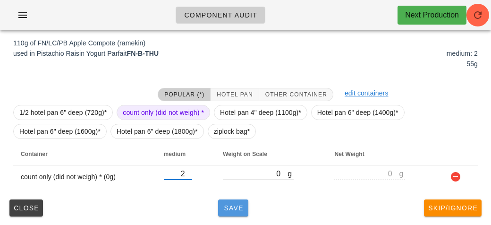
click at [228, 209] on span "Save" at bounding box center [233, 208] width 23 height 8
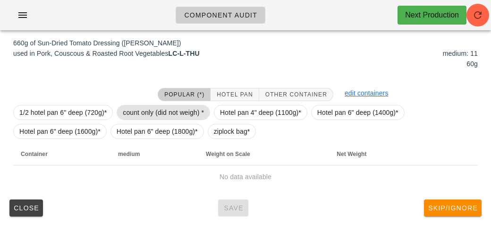
click at [132, 115] on span "count only (did not weigh) *" at bounding box center [163, 112] width 81 height 14
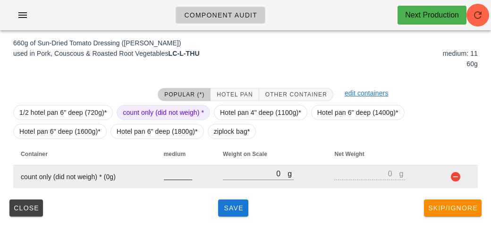
click at [171, 177] on input "number" at bounding box center [178, 173] width 28 height 12
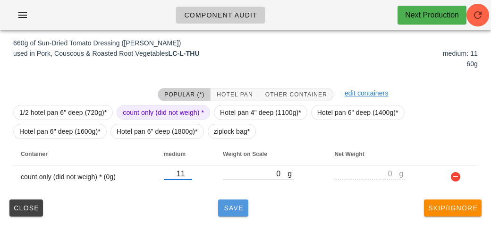
click at [231, 202] on button "Save" at bounding box center [233, 207] width 30 height 17
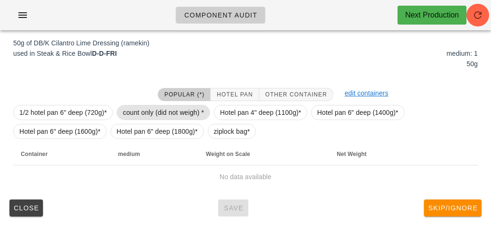
click at [141, 115] on span "count only (did not weigh) *" at bounding box center [163, 112] width 81 height 14
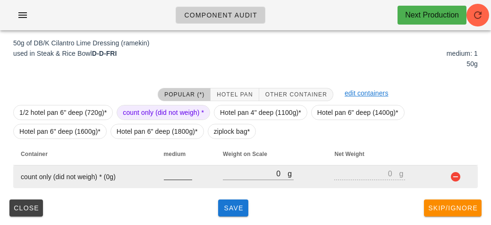
click at [176, 178] on input "number" at bounding box center [178, 173] width 28 height 12
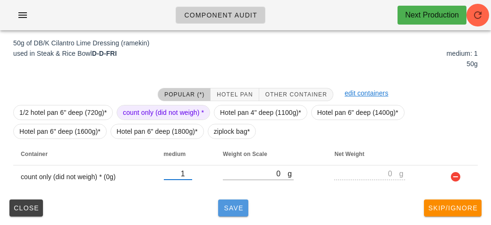
click at [226, 205] on span "Save" at bounding box center [233, 208] width 23 height 8
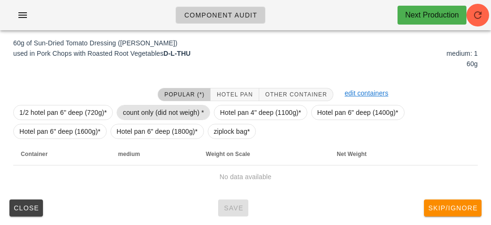
click at [142, 116] on span "count only (did not weigh) *" at bounding box center [163, 112] width 81 height 14
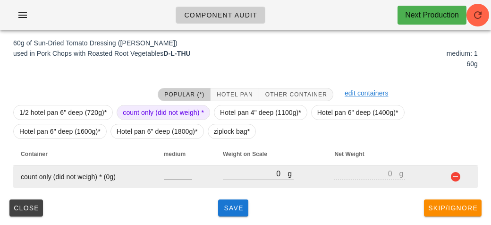
click at [168, 177] on input "number" at bounding box center [178, 173] width 28 height 12
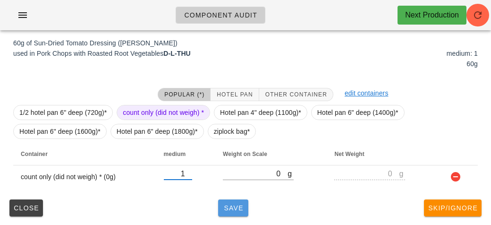
click at [230, 209] on span "Save" at bounding box center [233, 208] width 23 height 8
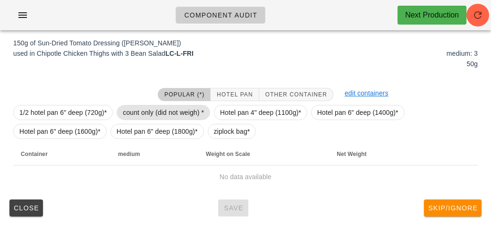
click at [124, 111] on span "count only (did not weigh) *" at bounding box center [163, 112] width 81 height 14
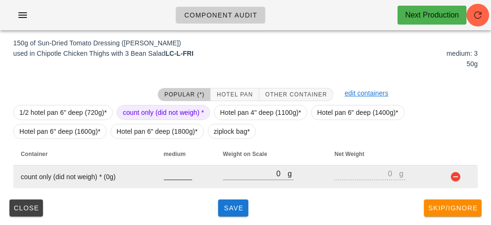
click at [170, 174] on input "number" at bounding box center [178, 173] width 28 height 12
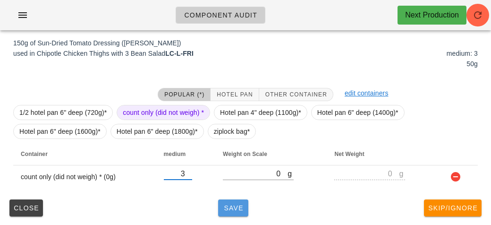
click at [231, 212] on button "Save" at bounding box center [233, 207] width 30 height 17
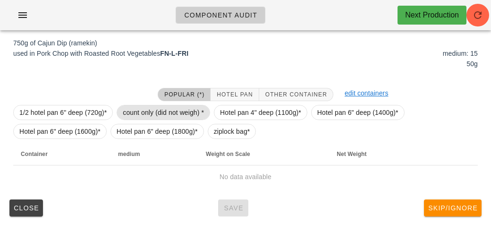
click at [136, 106] on span "count only (did not weigh) *" at bounding box center [163, 112] width 81 height 14
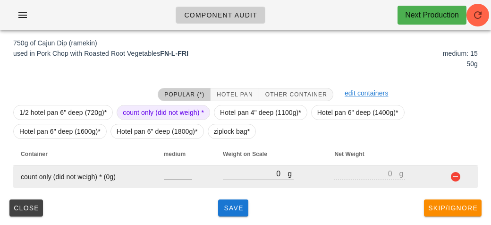
click at [168, 176] on input "number" at bounding box center [178, 173] width 28 height 12
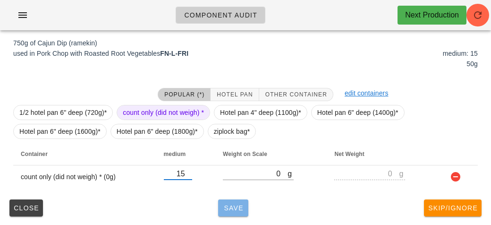
click at [235, 211] on button "Save" at bounding box center [233, 207] width 30 height 17
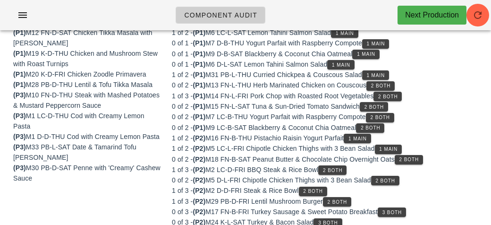
scroll to position [145, 0]
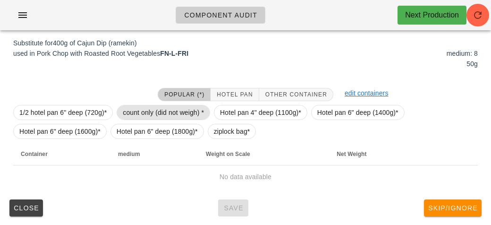
click at [143, 107] on span "count only (did not weigh) *" at bounding box center [163, 112] width 81 height 14
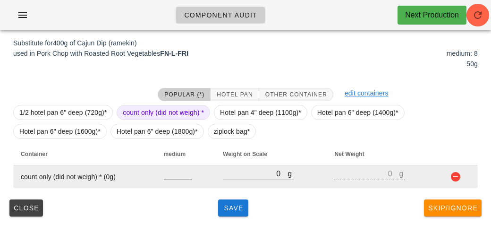
click at [170, 172] on input "number" at bounding box center [178, 173] width 28 height 12
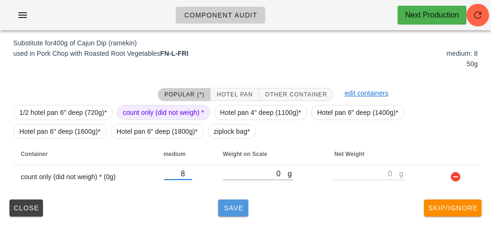
click at [219, 208] on button "Save" at bounding box center [233, 207] width 30 height 17
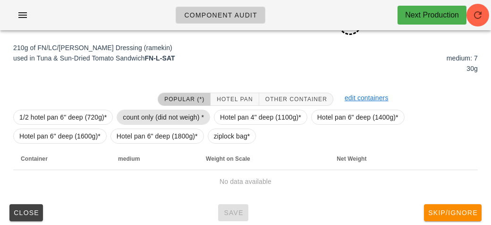
click at [135, 116] on span "count only (did not weigh) *" at bounding box center [163, 117] width 81 height 14
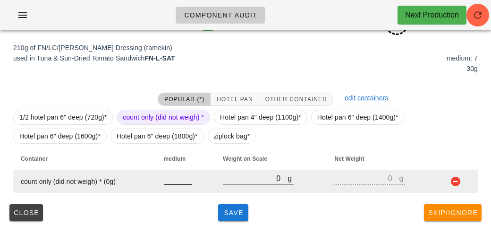
click at [169, 180] on input "number" at bounding box center [178, 178] width 28 height 12
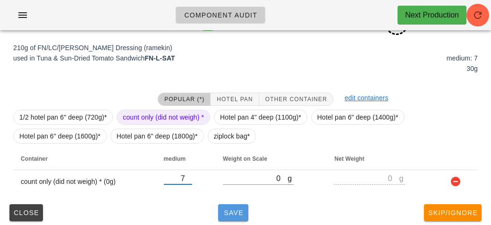
click at [237, 212] on span "Save" at bounding box center [233, 213] width 23 height 8
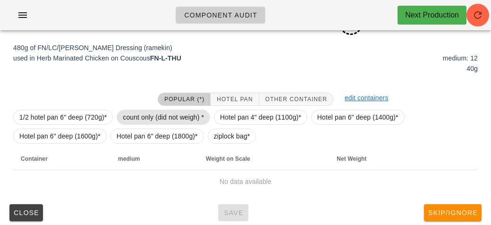
click at [153, 110] on span "count only (did not weigh) *" at bounding box center [163, 117] width 81 height 14
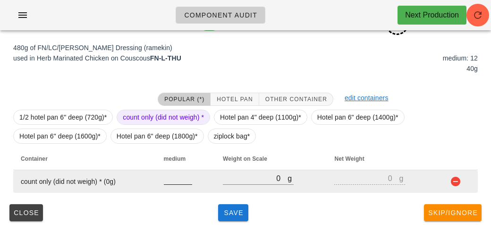
click at [173, 182] on input "number" at bounding box center [178, 178] width 28 height 12
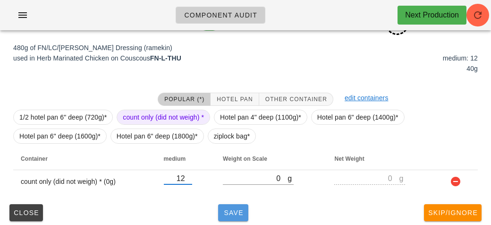
click at [228, 215] on span "Save" at bounding box center [233, 213] width 23 height 8
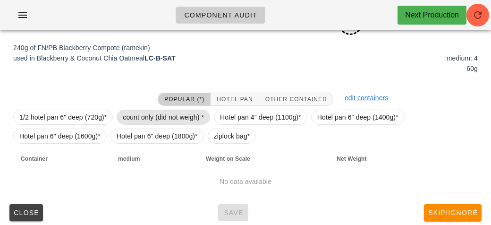
click at [149, 118] on span "count only (did not weigh) *" at bounding box center [163, 117] width 81 height 14
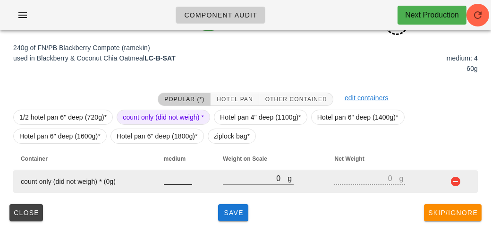
click at [175, 179] on input "number" at bounding box center [178, 178] width 28 height 12
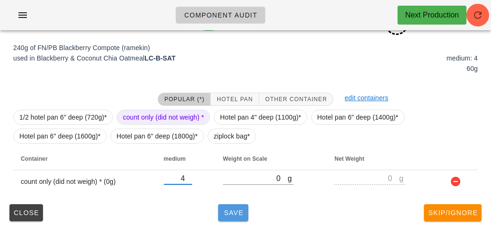
click at [225, 210] on span "Save" at bounding box center [233, 213] width 23 height 8
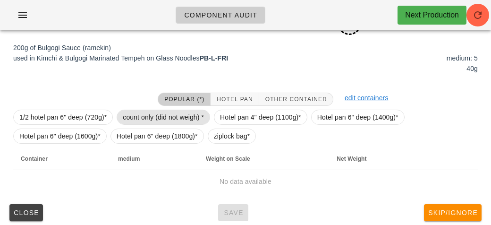
click at [157, 114] on span "count only (did not weigh) *" at bounding box center [163, 117] width 81 height 14
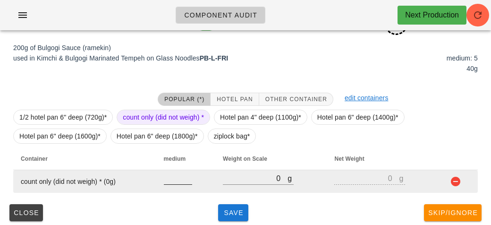
click at [167, 178] on input "number" at bounding box center [178, 178] width 28 height 12
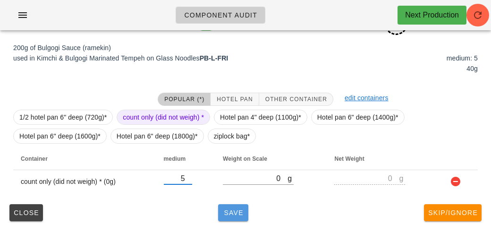
click at [235, 215] on span "Save" at bounding box center [233, 213] width 23 height 8
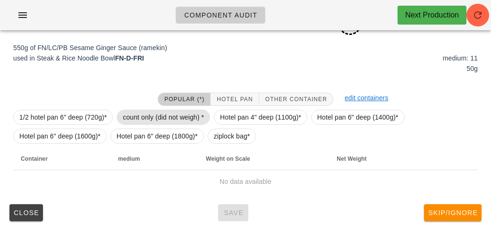
click at [137, 113] on span "count only (did not weigh) *" at bounding box center [163, 117] width 81 height 14
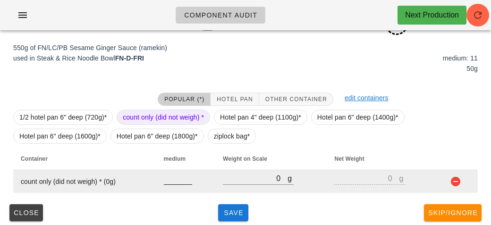
click at [177, 180] on input "number" at bounding box center [178, 178] width 28 height 12
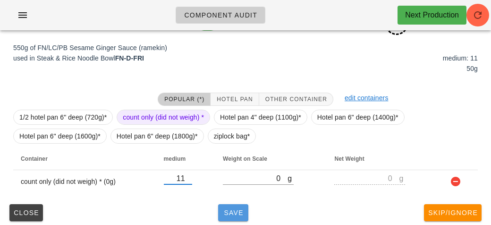
click at [233, 211] on span "Save" at bounding box center [233, 213] width 23 height 8
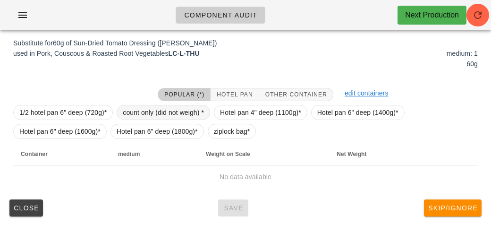
click at [147, 109] on span "count only (did not weigh) *" at bounding box center [163, 112] width 81 height 14
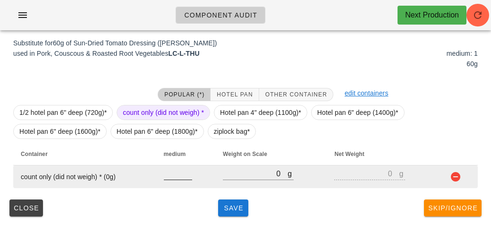
click at [173, 177] on input "number" at bounding box center [178, 173] width 28 height 12
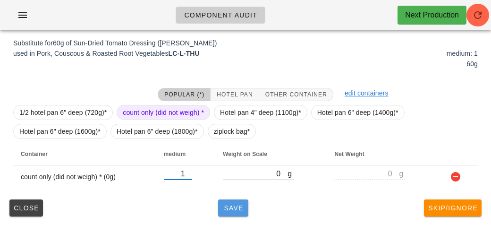
click at [227, 209] on span "Save" at bounding box center [233, 208] width 23 height 8
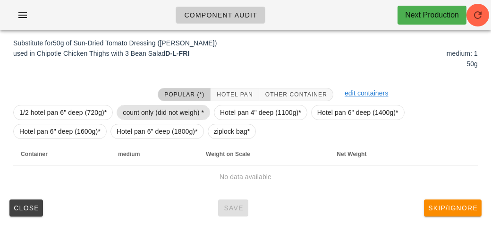
click at [133, 105] on span "count only (did not weigh) *" at bounding box center [163, 112] width 81 height 14
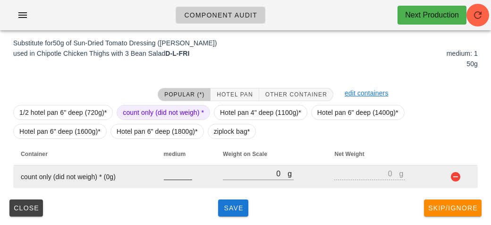
click at [177, 175] on input "number" at bounding box center [178, 173] width 28 height 12
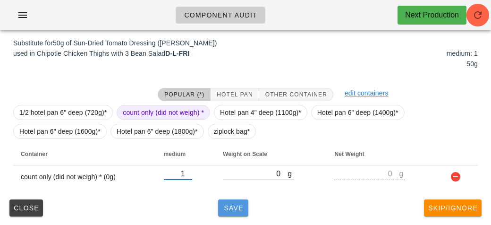
click at [223, 213] on button "Save" at bounding box center [233, 207] width 30 height 17
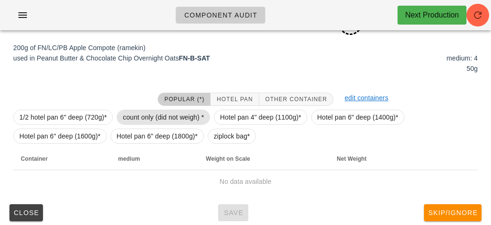
click at [134, 114] on span "count only (did not weigh) *" at bounding box center [163, 117] width 81 height 14
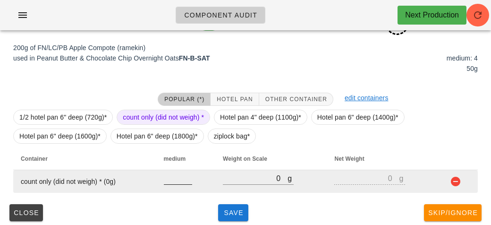
click at [176, 181] on input "number" at bounding box center [178, 178] width 28 height 12
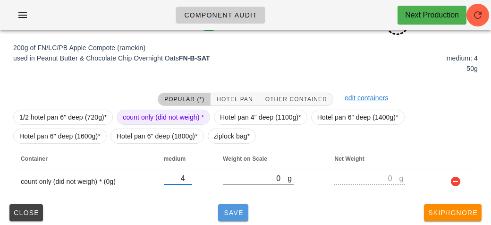
click at [228, 204] on button "Save" at bounding box center [233, 212] width 30 height 17
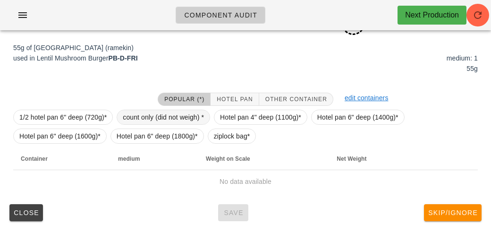
click at [141, 119] on span "count only (did not weigh) *" at bounding box center [163, 117] width 81 height 14
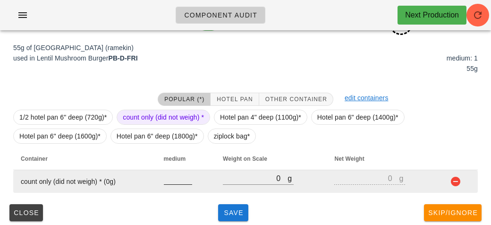
click at [168, 182] on input "number" at bounding box center [178, 178] width 28 height 12
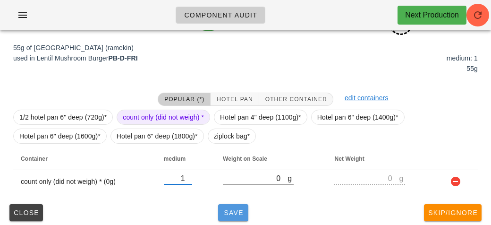
click at [235, 211] on span "Save" at bounding box center [233, 213] width 23 height 8
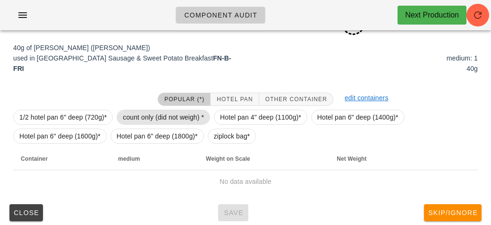
click at [149, 118] on span "count only (did not weigh) *" at bounding box center [163, 117] width 81 height 14
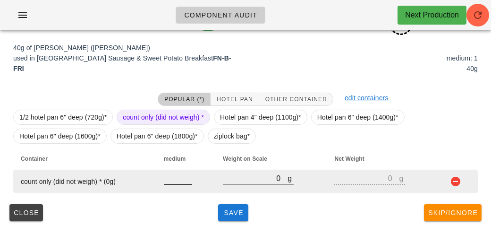
click at [170, 181] on input "number" at bounding box center [178, 178] width 28 height 12
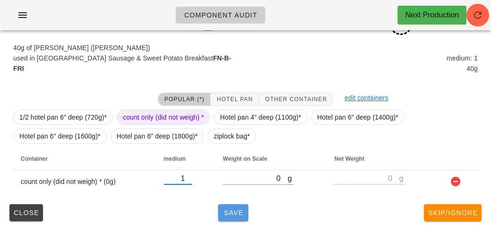
click at [225, 214] on span "Save" at bounding box center [233, 213] width 23 height 8
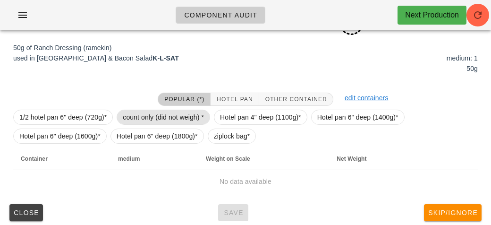
click at [141, 119] on span "count only (did not weigh) *" at bounding box center [163, 117] width 81 height 14
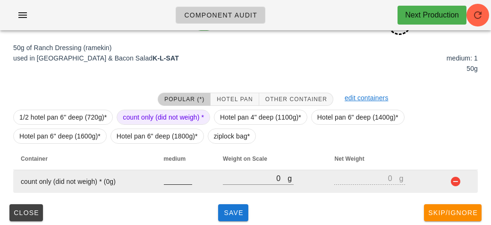
click at [164, 178] on input "number" at bounding box center [178, 178] width 28 height 12
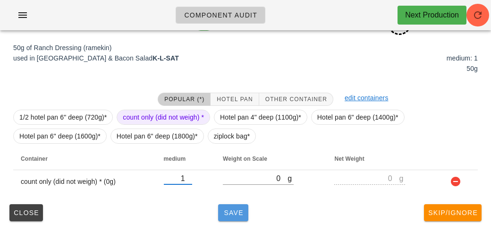
click at [226, 215] on span "Save" at bounding box center [233, 213] width 23 height 8
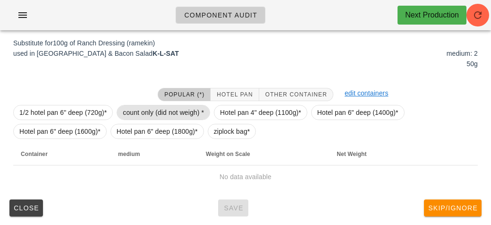
click at [140, 112] on span "count only (did not weigh) *" at bounding box center [163, 112] width 81 height 14
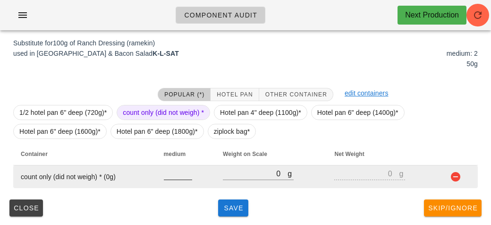
click at [177, 177] on input "number" at bounding box center [178, 173] width 28 height 12
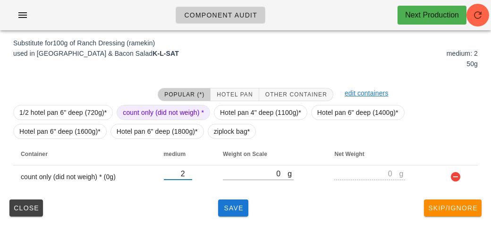
click at [223, 224] on div "(5) local: Thu-Sat (Oct 2-Oct 4) MI (16) PR (78) SA (95) ST (103) VE (105) Scan…" at bounding box center [245, 58] width 491 height 333
click at [228, 214] on button "Save" at bounding box center [233, 207] width 30 height 17
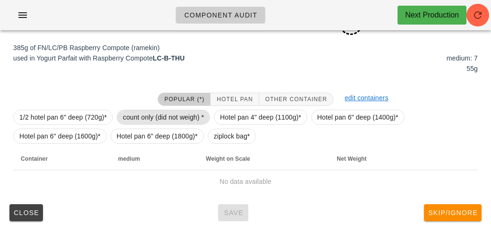
click at [145, 117] on span "count only (did not weigh) *" at bounding box center [163, 117] width 81 height 14
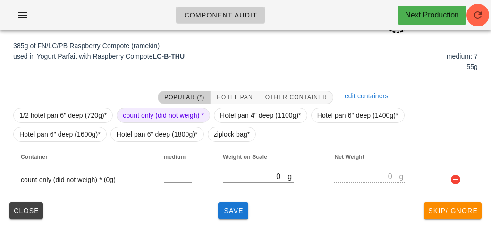
scroll to position [150, 0]
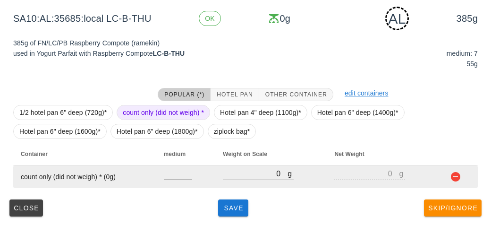
click at [175, 172] on input "number" at bounding box center [178, 173] width 28 height 12
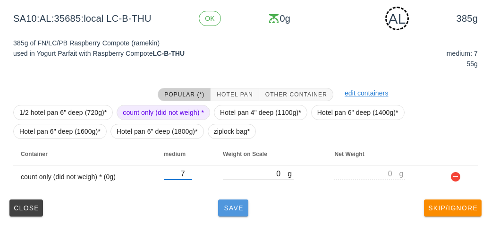
click at [226, 213] on button "Save" at bounding box center [233, 207] width 30 height 17
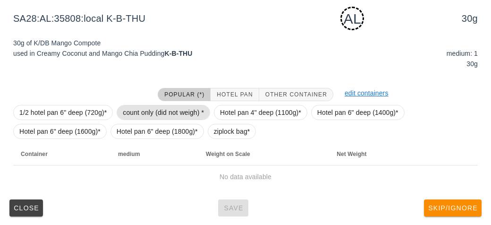
click at [152, 107] on span "count only (did not weigh) *" at bounding box center [163, 112] width 81 height 14
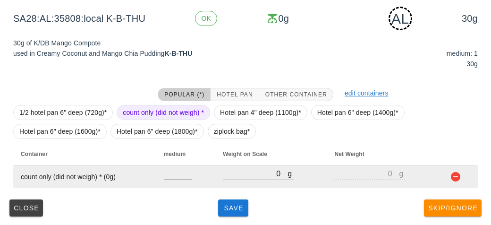
click at [177, 170] on input "number" at bounding box center [178, 173] width 28 height 12
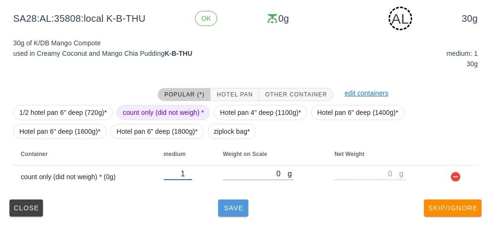
click at [232, 208] on span "Save" at bounding box center [233, 208] width 23 height 8
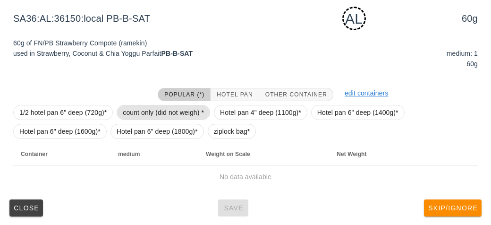
click at [137, 110] on span "count only (did not weigh) *" at bounding box center [163, 112] width 81 height 14
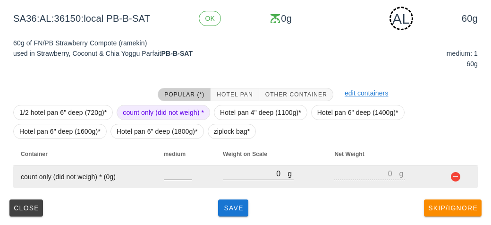
click at [173, 178] on input "number" at bounding box center [178, 173] width 28 height 12
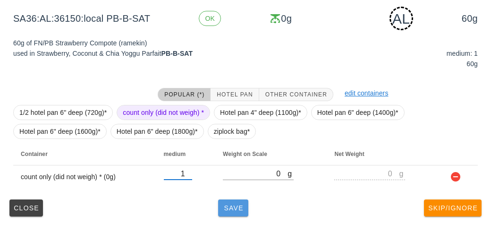
click at [230, 215] on button "Save" at bounding box center [233, 207] width 30 height 17
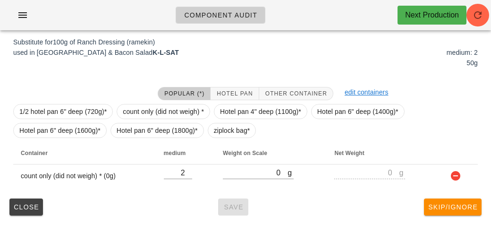
scroll to position [145, 0]
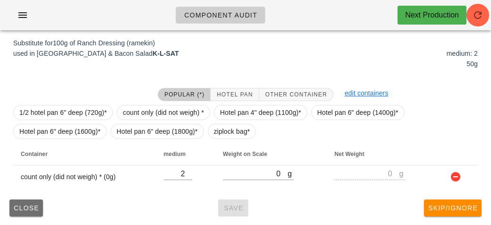
click at [21, 208] on span "Close" at bounding box center [26, 208] width 26 height 8
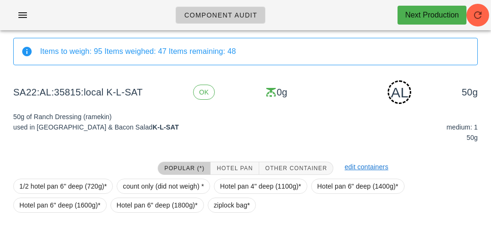
scroll to position [150, 0]
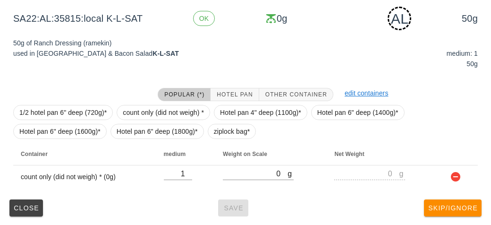
click at [228, 207] on div "Close Save Skip/Ignore" at bounding box center [245, 207] width 479 height 25
click at [17, 208] on span "Close" at bounding box center [26, 208] width 26 height 8
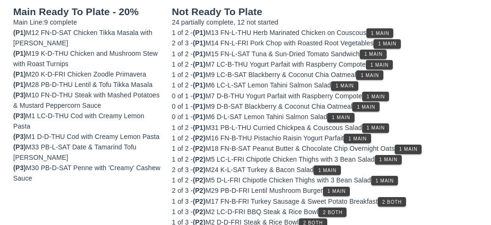
scroll to position [142, 0]
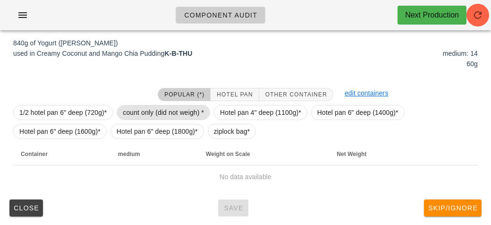
click at [123, 111] on span "count only (did not weigh) *" at bounding box center [163, 112] width 81 height 14
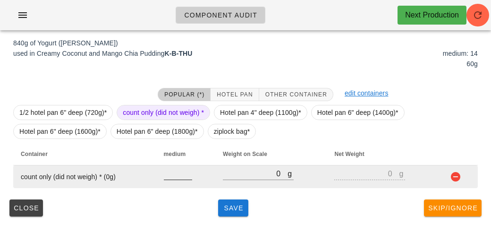
click at [176, 175] on input "number" at bounding box center [178, 173] width 28 height 12
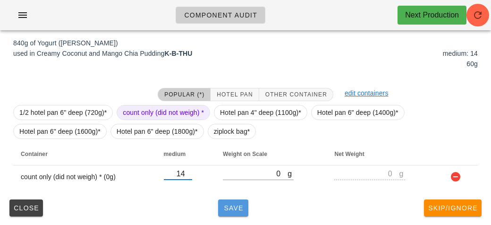
click at [235, 212] on button "Save" at bounding box center [233, 207] width 30 height 17
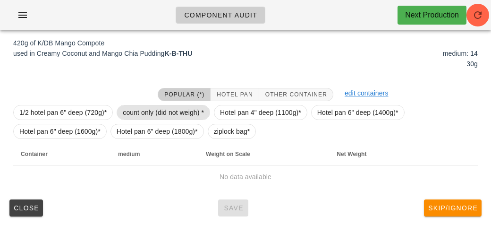
click at [135, 106] on span "count only (did not weigh) *" at bounding box center [163, 112] width 81 height 14
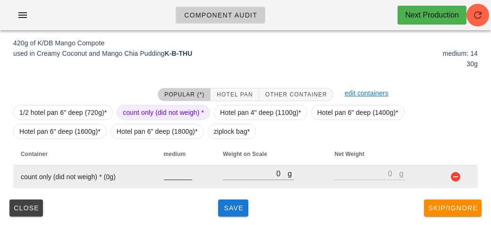
click at [167, 186] on div at bounding box center [178, 184] width 28 height 7
click at [179, 176] on input "number" at bounding box center [178, 173] width 28 height 12
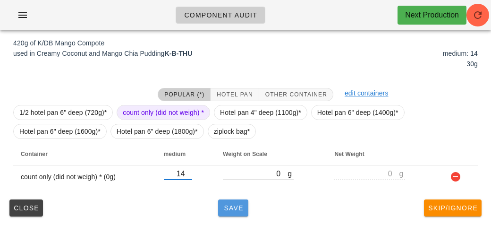
click at [229, 208] on span "Save" at bounding box center [233, 208] width 23 height 8
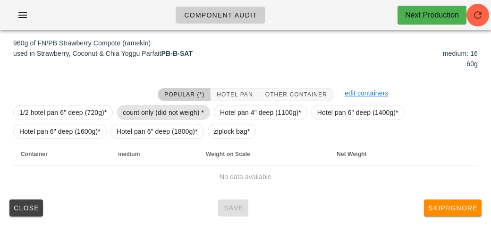
click at [130, 114] on span "count only (did not weigh) *" at bounding box center [163, 112] width 81 height 14
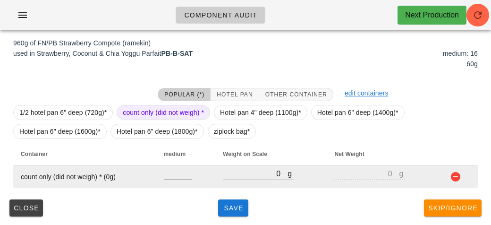
click at [177, 176] on input "number" at bounding box center [178, 173] width 28 height 12
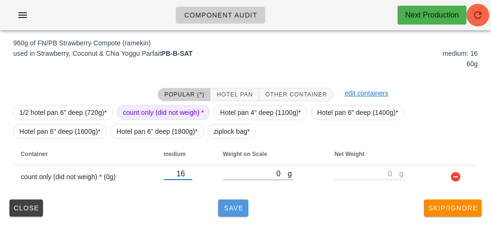
click at [228, 208] on span "Save" at bounding box center [233, 208] width 23 height 8
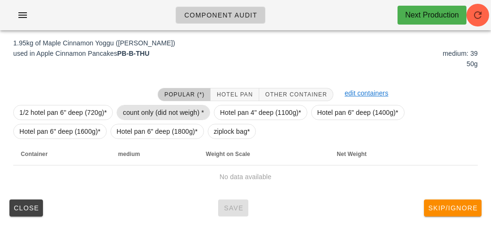
click at [129, 110] on span "count only (did not weigh) *" at bounding box center [163, 112] width 81 height 14
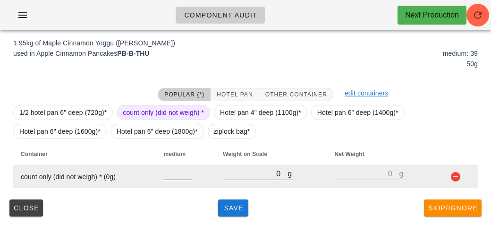
click at [171, 169] on input "number" at bounding box center [178, 173] width 28 height 12
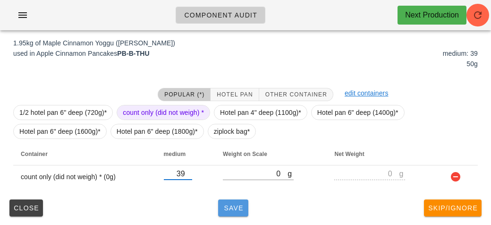
click at [233, 207] on span "Save" at bounding box center [233, 208] width 23 height 8
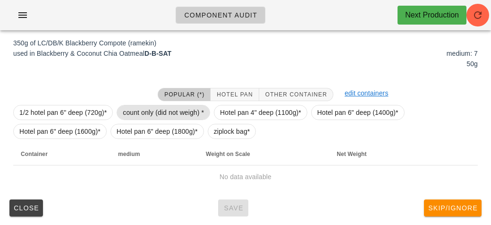
click at [128, 109] on span "count only (did not weigh) *" at bounding box center [163, 112] width 81 height 14
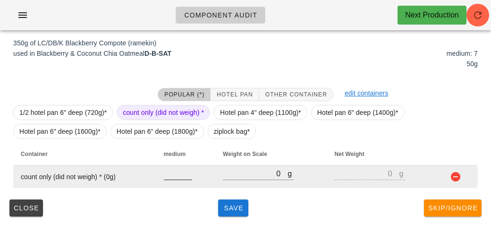
click at [171, 175] on input "number" at bounding box center [178, 173] width 28 height 12
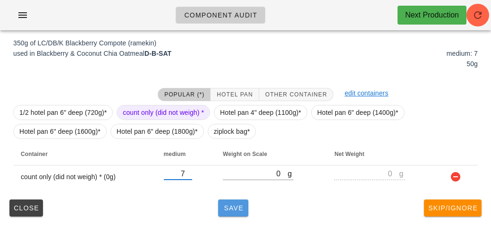
click at [235, 213] on button "Save" at bounding box center [233, 207] width 30 height 17
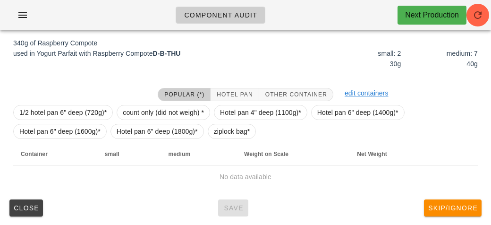
click at [170, 165] on td "No data available" at bounding box center [245, 176] width 464 height 23
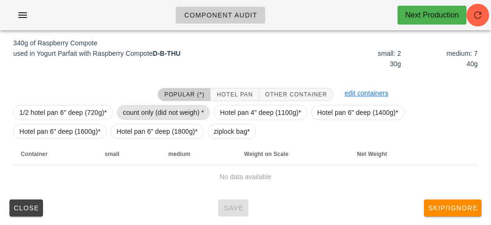
click at [151, 110] on span "count only (did not weigh) *" at bounding box center [163, 112] width 81 height 14
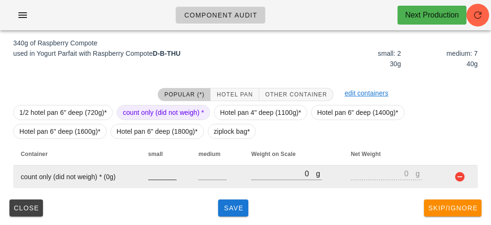
click at [171, 175] on input "0" at bounding box center [162, 173] width 28 height 12
click at [156, 177] on input "0" at bounding box center [162, 173] width 28 height 12
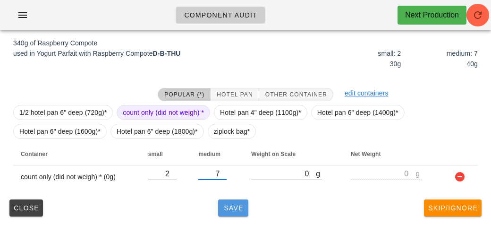
click at [235, 205] on span "Save" at bounding box center [233, 208] width 23 height 8
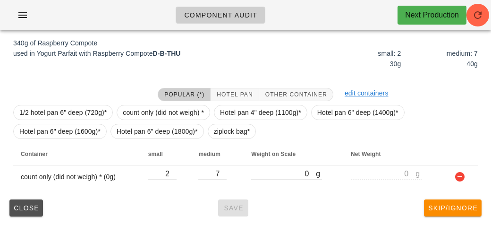
click at [32, 215] on button "Close" at bounding box center [26, 207] width 34 height 17
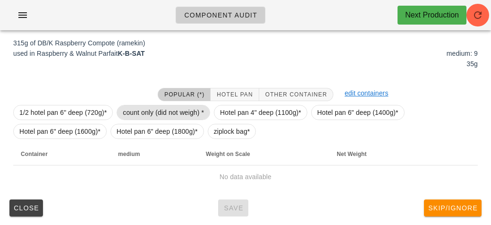
click at [136, 112] on span "count only (did not weigh) *" at bounding box center [163, 112] width 81 height 14
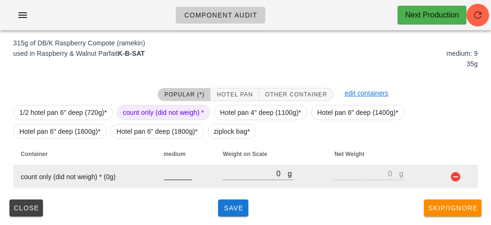
click at [170, 177] on input "number" at bounding box center [178, 173] width 28 height 12
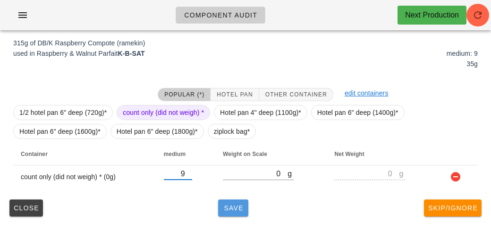
click at [243, 212] on button "Save" at bounding box center [233, 207] width 30 height 17
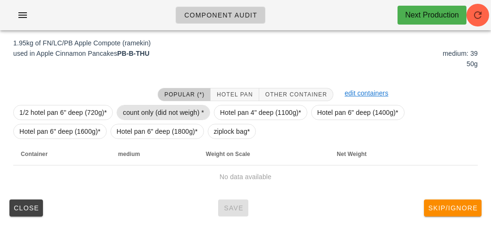
click at [130, 108] on span "count only (did not weigh) *" at bounding box center [163, 112] width 81 height 14
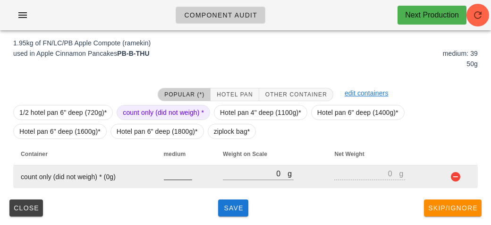
click at [170, 171] on input "number" at bounding box center [178, 173] width 28 height 12
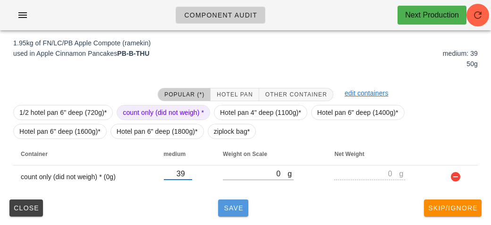
click at [237, 211] on button "Save" at bounding box center [233, 207] width 30 height 17
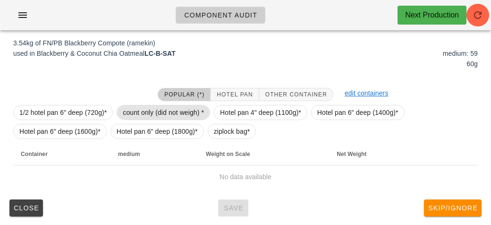
click at [146, 110] on span "count only (did not weigh) *" at bounding box center [163, 112] width 81 height 14
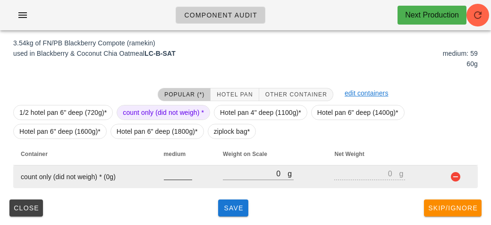
click at [170, 173] on input "number" at bounding box center [178, 173] width 28 height 12
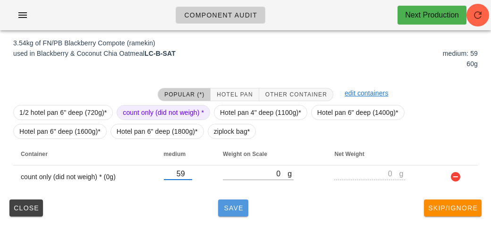
click at [241, 211] on button "Save" at bounding box center [233, 207] width 30 height 17
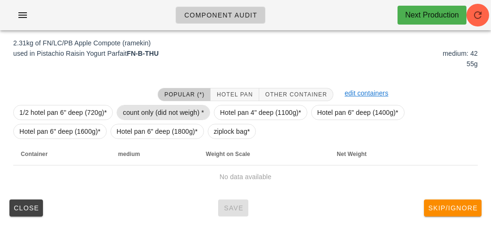
click at [140, 109] on span "count only (did not weigh) *" at bounding box center [163, 112] width 81 height 14
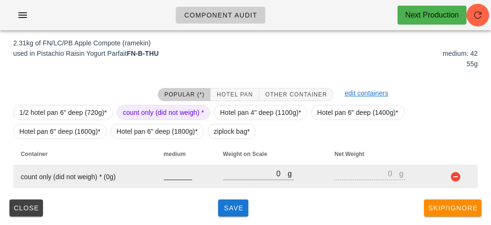
click at [175, 176] on input "number" at bounding box center [178, 173] width 28 height 12
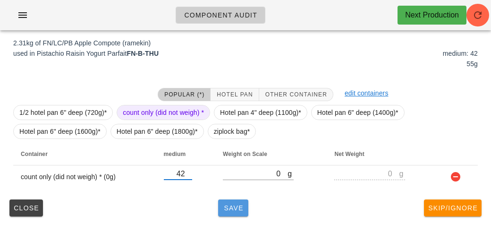
click at [226, 212] on button "Save" at bounding box center [233, 207] width 30 height 17
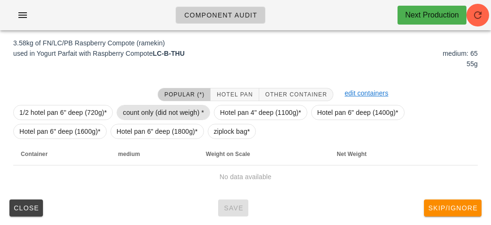
click at [137, 112] on span "count only (did not weigh) *" at bounding box center [163, 112] width 81 height 14
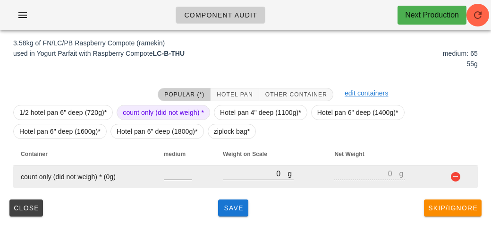
click at [166, 176] on input "number" at bounding box center [178, 173] width 28 height 12
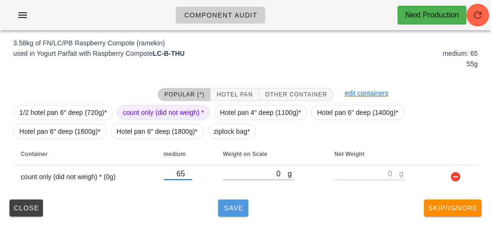
click at [227, 212] on button "Save" at bounding box center [233, 207] width 30 height 17
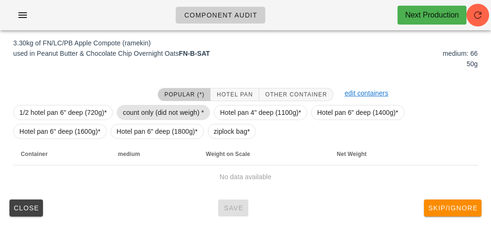
click at [143, 110] on span "count only (did not weigh) *" at bounding box center [163, 112] width 81 height 14
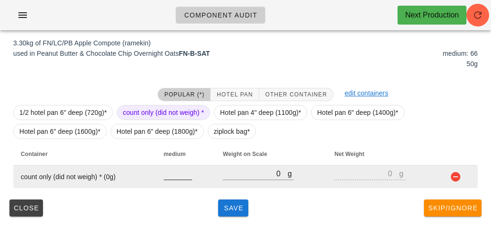
click at [175, 175] on input "number" at bounding box center [178, 173] width 28 height 12
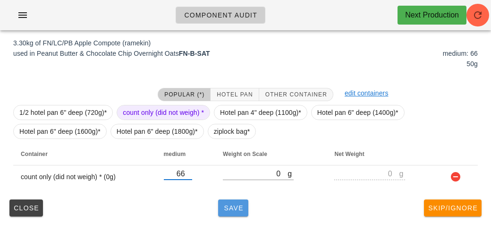
click at [227, 209] on span "Save" at bounding box center [233, 208] width 23 height 8
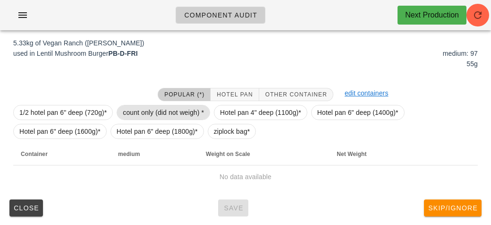
click at [141, 109] on span "count only (did not weigh) *" at bounding box center [163, 112] width 81 height 14
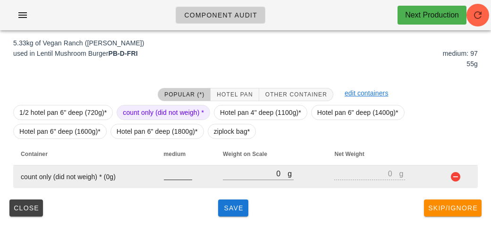
click at [179, 177] on input "number" at bounding box center [178, 173] width 28 height 12
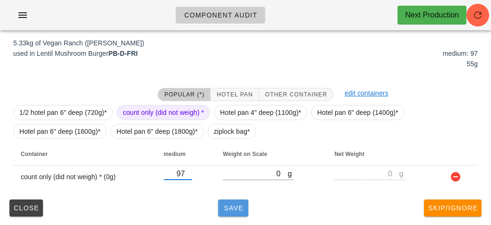
click at [232, 214] on button "Save" at bounding box center [233, 207] width 30 height 17
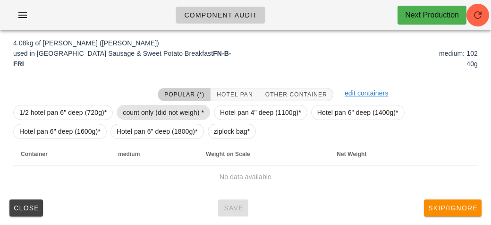
click at [145, 110] on span "count only (did not weigh) *" at bounding box center [163, 112] width 81 height 14
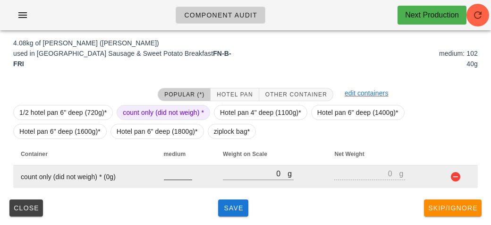
click at [171, 176] on input "number" at bounding box center [178, 173] width 28 height 12
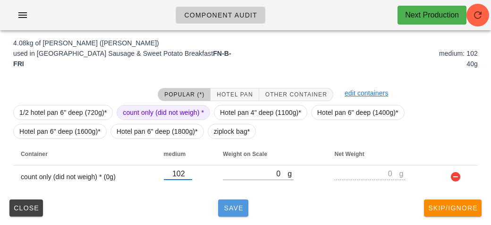
click at [241, 214] on button "Save" at bounding box center [233, 207] width 30 height 17
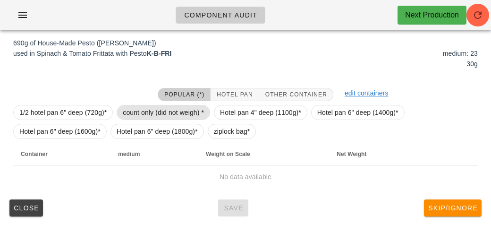
click at [132, 119] on span "count only (did not weigh) *" at bounding box center [163, 112] width 93 height 15
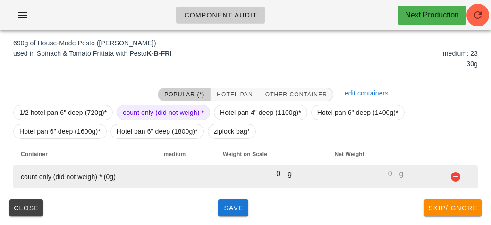
click at [178, 177] on input "number" at bounding box center [178, 173] width 28 height 12
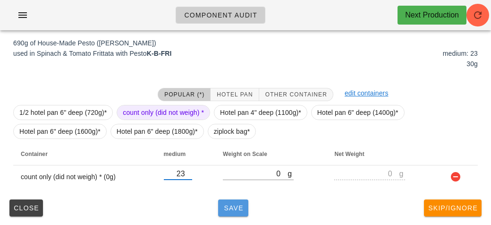
click at [237, 212] on button "Save" at bounding box center [233, 207] width 30 height 17
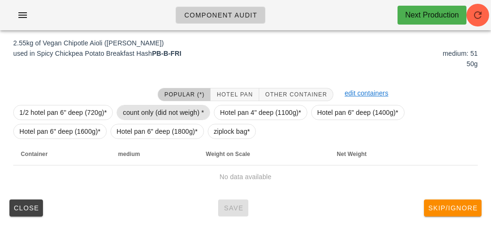
click at [135, 114] on span "count only (did not weigh) *" at bounding box center [163, 112] width 81 height 14
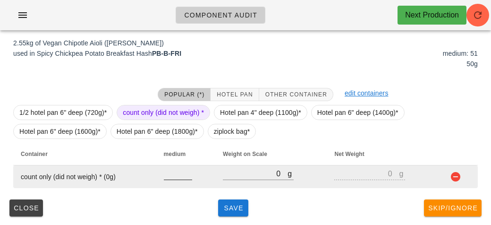
click at [175, 176] on input "number" at bounding box center [178, 173] width 28 height 12
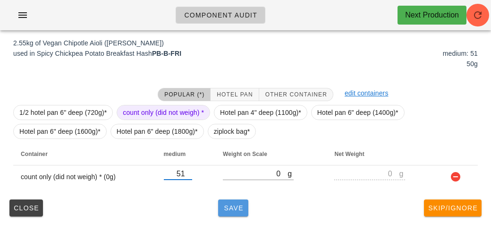
click at [239, 201] on button "Save" at bounding box center [233, 207] width 30 height 17
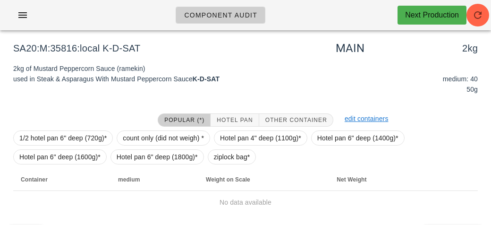
scroll to position [116, 0]
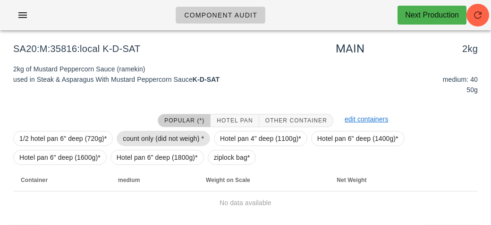
click at [147, 135] on span "count only (did not weigh) *" at bounding box center [163, 138] width 81 height 14
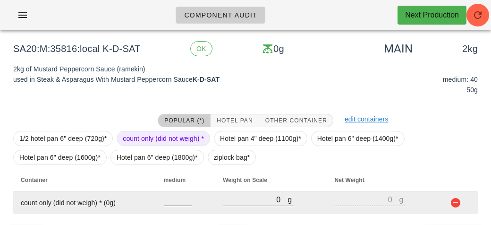
click at [174, 200] on input "number" at bounding box center [178, 199] width 28 height 12
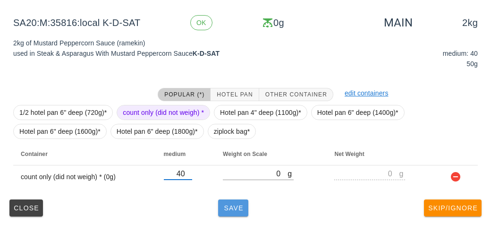
click at [230, 204] on span "Save" at bounding box center [233, 208] width 23 height 8
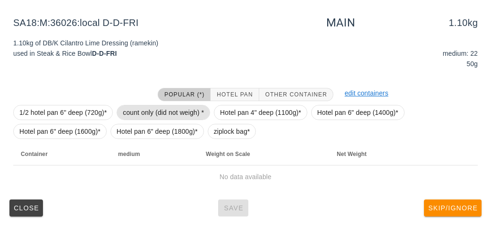
click at [129, 113] on span "count only (did not weigh) *" at bounding box center [163, 112] width 81 height 14
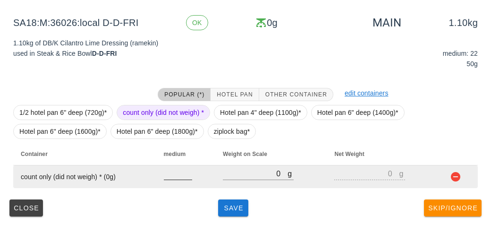
click at [167, 176] on input "number" at bounding box center [178, 173] width 28 height 12
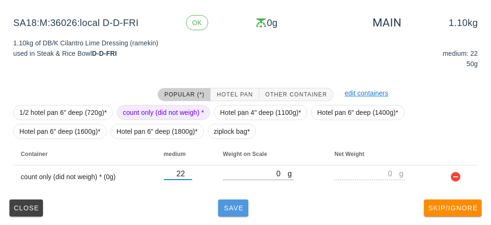
click at [226, 207] on span "Save" at bounding box center [233, 208] width 23 height 8
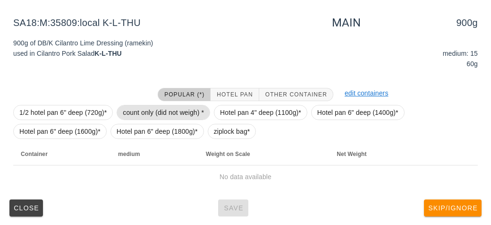
click at [132, 107] on span "count only (did not weigh) *" at bounding box center [163, 112] width 81 height 14
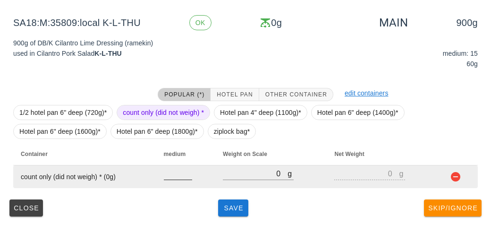
click at [170, 173] on input "number" at bounding box center [178, 173] width 28 height 12
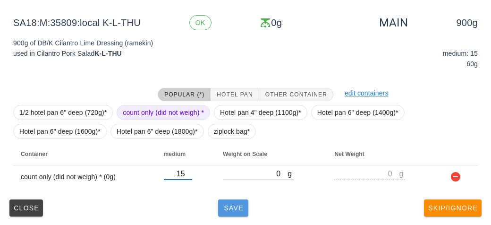
click at [233, 208] on span "Save" at bounding box center [233, 208] width 23 height 8
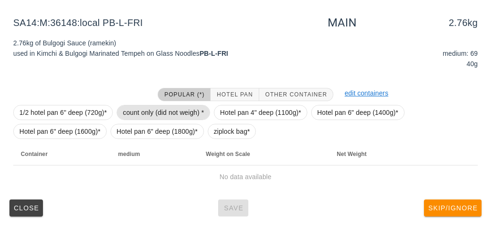
click at [144, 113] on span "count only (did not weigh) *" at bounding box center [163, 112] width 81 height 14
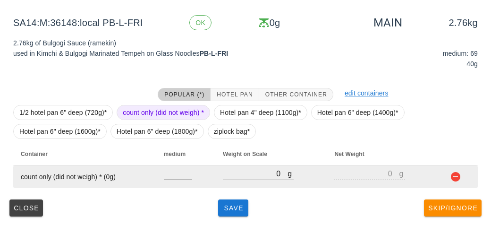
click at [173, 177] on input "number" at bounding box center [178, 173] width 28 height 12
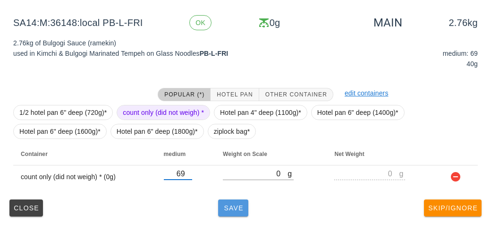
click at [244, 213] on button "Save" at bounding box center [233, 207] width 30 height 17
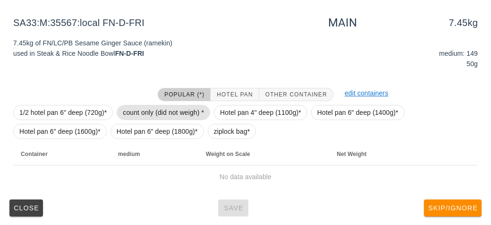
click at [135, 111] on span "count only (did not weigh) *" at bounding box center [163, 112] width 81 height 14
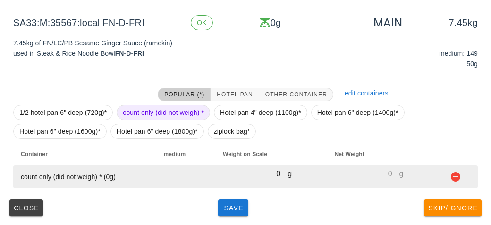
click at [174, 177] on input "number" at bounding box center [178, 173] width 28 height 12
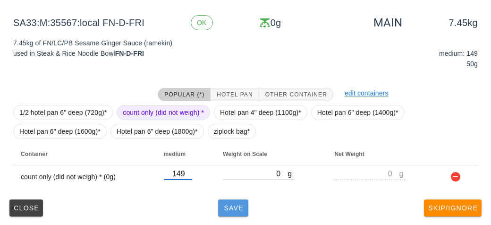
click at [238, 214] on button "Save" at bounding box center [233, 207] width 30 height 17
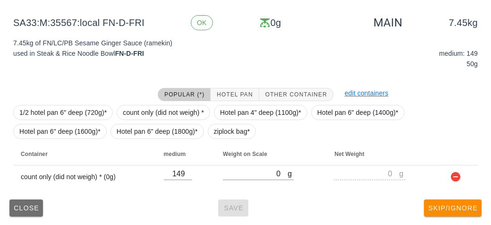
click at [12, 206] on button "Close" at bounding box center [26, 207] width 34 height 17
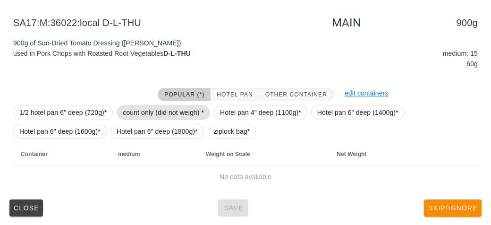
click at [133, 109] on span "count only (did not weigh) *" at bounding box center [163, 112] width 81 height 14
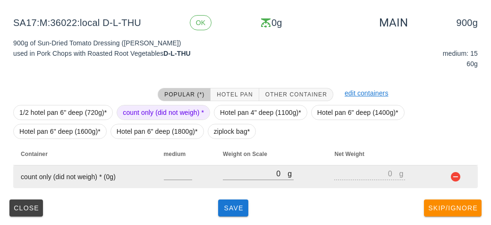
click at [159, 179] on td at bounding box center [185, 176] width 59 height 23
click at [165, 177] on input "number" at bounding box center [178, 173] width 28 height 12
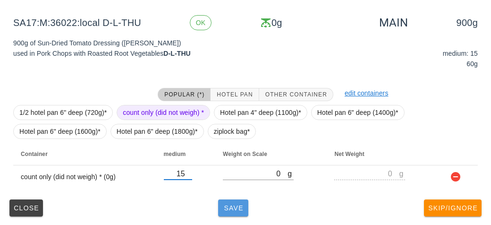
click at [235, 207] on span "Save" at bounding box center [233, 208] width 23 height 8
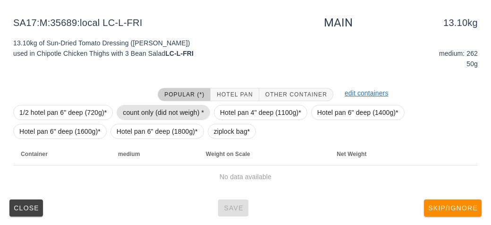
click at [149, 108] on span "count only (did not weigh) *" at bounding box center [163, 112] width 81 height 14
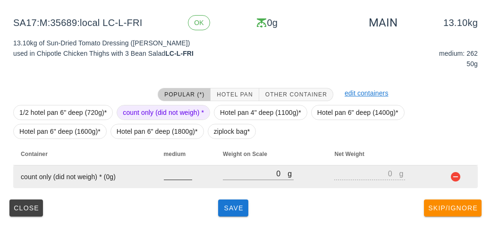
click at [169, 176] on input "number" at bounding box center [178, 173] width 28 height 12
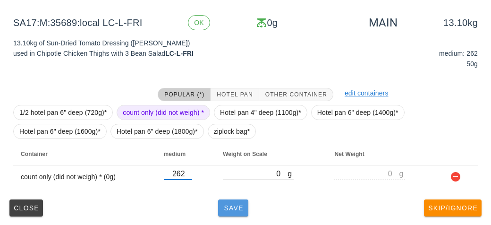
click at [226, 213] on button "Save" at bounding box center [233, 207] width 30 height 17
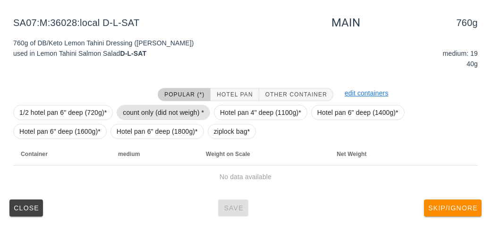
click at [143, 111] on span "count only (did not weigh) *" at bounding box center [163, 112] width 81 height 14
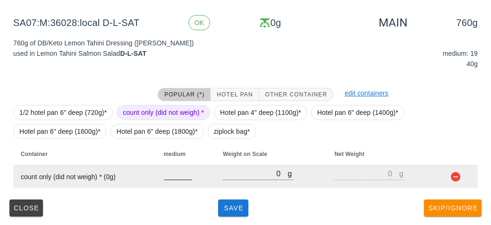
click at [181, 177] on input "number" at bounding box center [178, 173] width 28 height 12
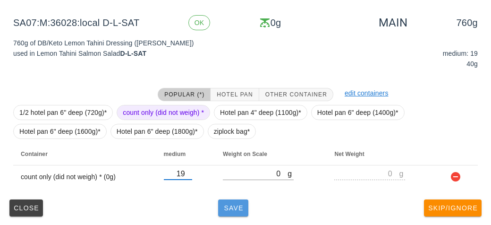
click at [238, 211] on button "Save" at bounding box center [233, 207] width 30 height 17
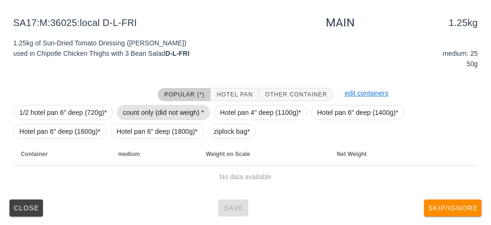
click at [149, 117] on span "count only (did not weigh) *" at bounding box center [163, 112] width 81 height 14
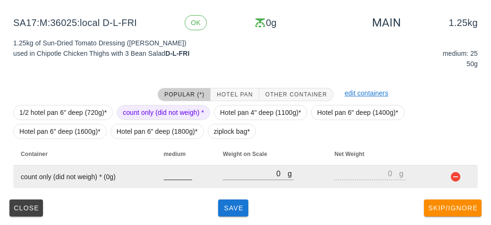
click at [180, 175] on input "number" at bounding box center [178, 173] width 28 height 12
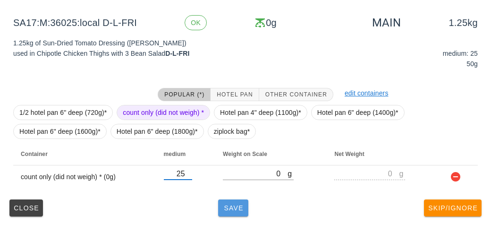
click at [233, 199] on button "Save" at bounding box center [233, 207] width 30 height 17
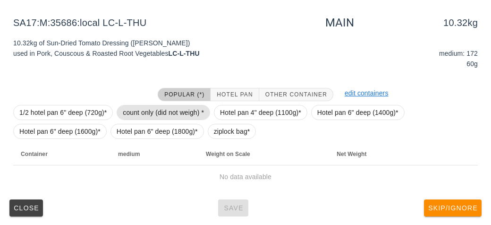
click at [140, 116] on span "count only (did not weigh) *" at bounding box center [163, 112] width 81 height 14
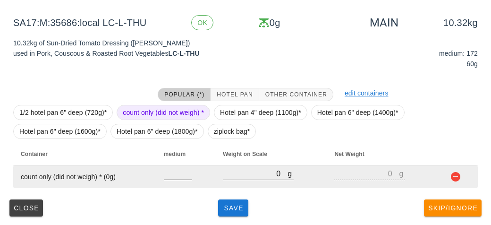
click at [175, 176] on input "number" at bounding box center [178, 173] width 28 height 12
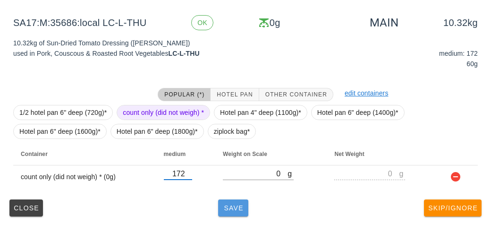
click at [239, 215] on button "Save" at bounding box center [233, 207] width 30 height 17
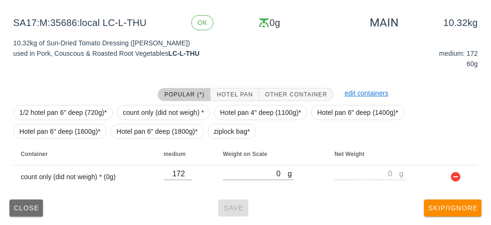
click at [17, 206] on span "Close" at bounding box center [26, 208] width 26 height 8
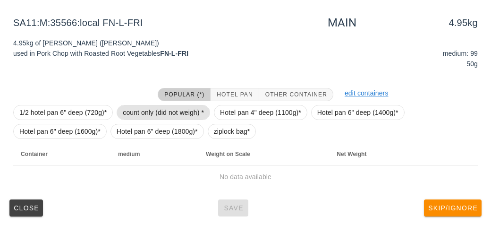
click at [146, 116] on span "count only (did not weigh) *" at bounding box center [163, 112] width 81 height 14
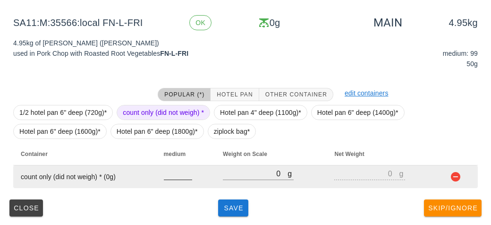
click at [182, 176] on input "number" at bounding box center [178, 173] width 28 height 12
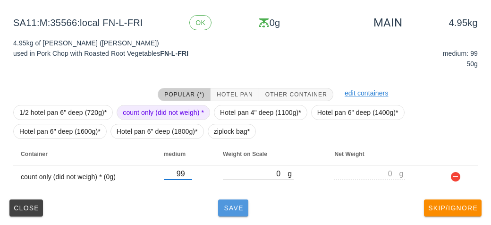
click at [227, 202] on button "Save" at bounding box center [233, 207] width 30 height 17
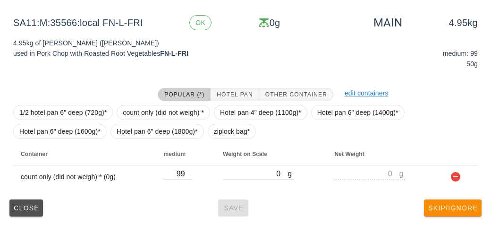
click at [33, 210] on span "Close" at bounding box center [26, 208] width 26 height 8
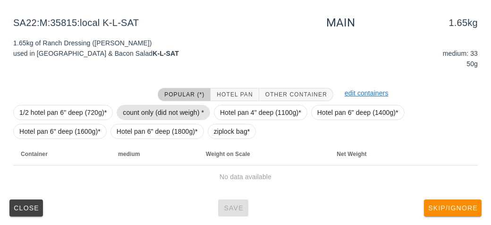
click at [140, 105] on span "count only (did not weigh) *" at bounding box center [163, 112] width 81 height 14
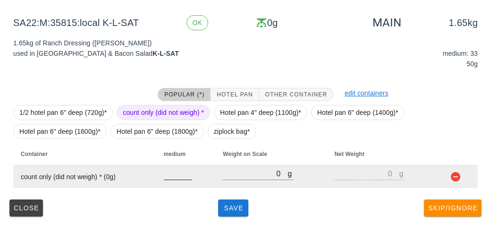
click at [176, 172] on input "number" at bounding box center [178, 173] width 28 height 12
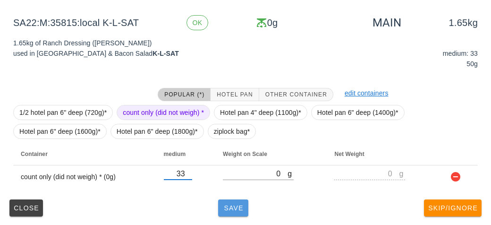
click at [234, 208] on span "Save" at bounding box center [233, 208] width 23 height 8
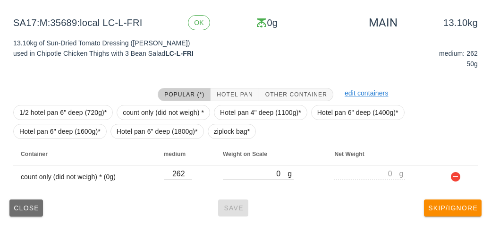
click at [20, 207] on span "Close" at bounding box center [26, 208] width 26 height 8
click at [28, 202] on button "Close" at bounding box center [26, 207] width 34 height 17
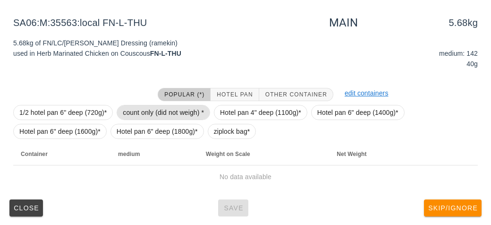
click at [133, 105] on span "count only (did not weigh) *" at bounding box center [163, 112] width 81 height 14
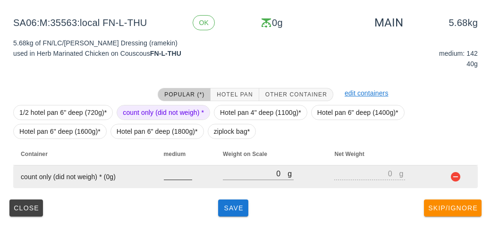
click at [170, 173] on input "number" at bounding box center [178, 173] width 28 height 12
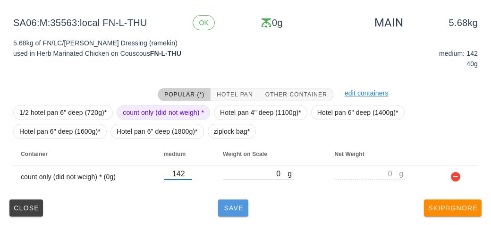
click at [236, 214] on button "Save" at bounding box center [233, 207] width 30 height 17
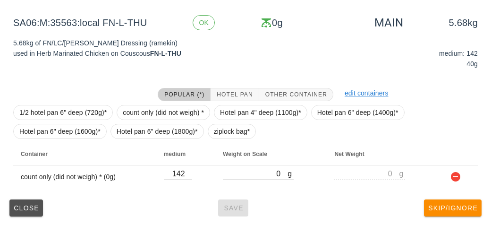
click at [22, 207] on span "Close" at bounding box center [26, 208] width 26 height 8
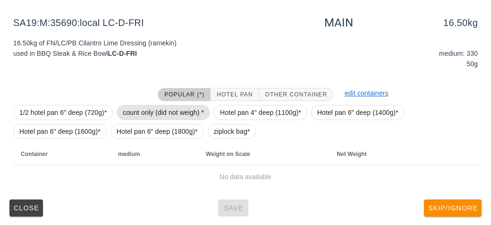
click at [138, 108] on span "count only (did not weigh) *" at bounding box center [163, 112] width 81 height 14
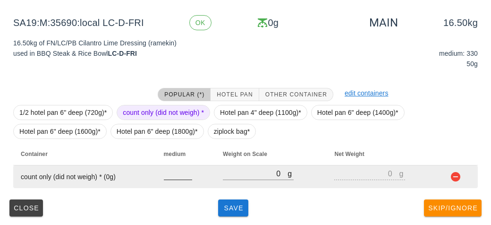
click at [179, 176] on input "number" at bounding box center [178, 173] width 28 height 12
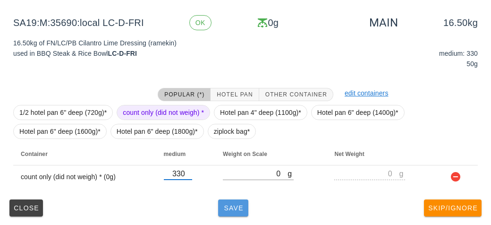
click at [224, 200] on button "Save" at bounding box center [233, 207] width 30 height 17
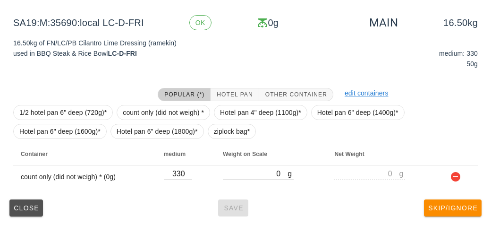
click at [31, 213] on button "Close" at bounding box center [26, 207] width 34 height 17
click at [23, 204] on span "Close" at bounding box center [26, 208] width 26 height 8
click at [31, 211] on button "Close" at bounding box center [26, 207] width 34 height 17
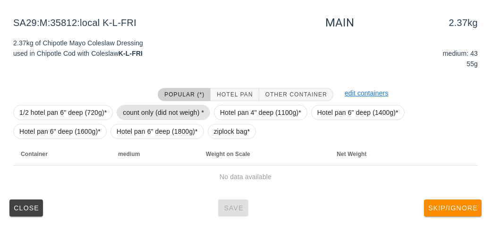
click at [132, 109] on span "count only (did not weigh) *" at bounding box center [163, 112] width 81 height 14
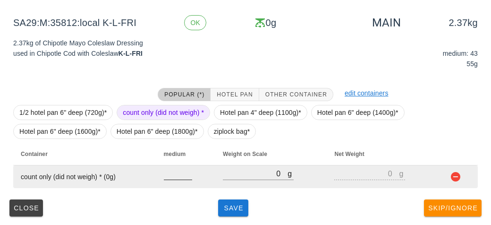
click at [173, 176] on input "number" at bounding box center [178, 173] width 28 height 12
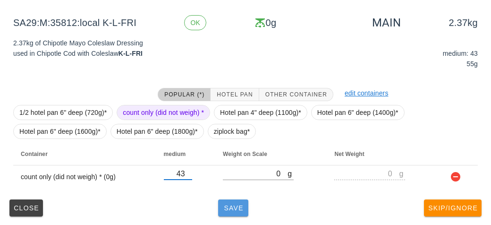
click at [233, 207] on span "Save" at bounding box center [233, 208] width 23 height 8
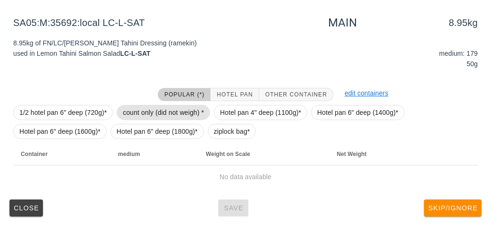
click at [143, 109] on span "count only (did not weigh) *" at bounding box center [163, 112] width 81 height 14
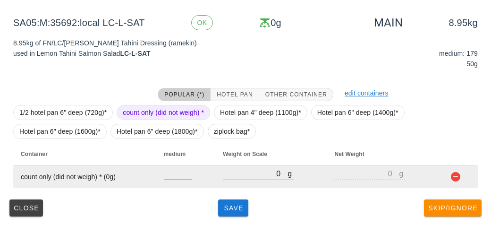
click at [169, 170] on input "number" at bounding box center [178, 173] width 28 height 12
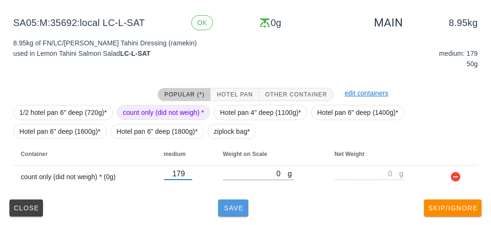
click at [227, 208] on span "Save" at bounding box center [233, 208] width 23 height 8
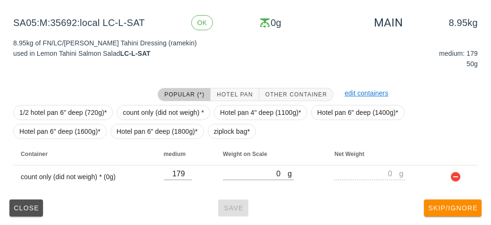
click at [27, 204] on span "Close" at bounding box center [26, 208] width 26 height 8
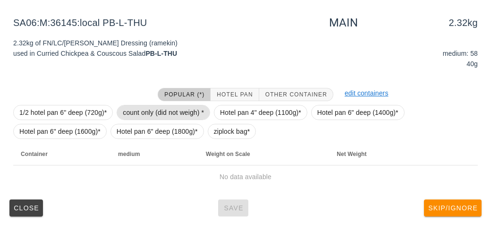
click at [178, 114] on span "count only (did not weigh) *" at bounding box center [163, 112] width 81 height 14
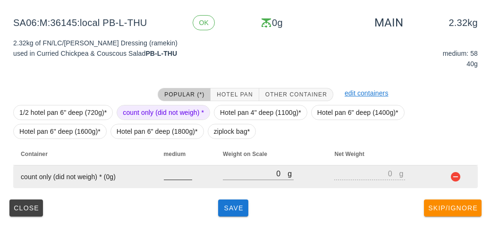
click at [175, 174] on input "number" at bounding box center [178, 173] width 28 height 12
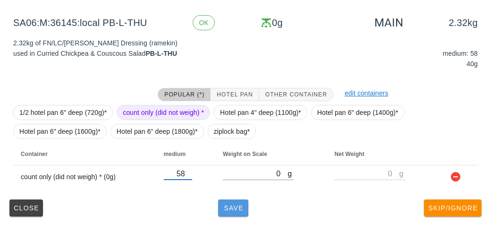
click at [235, 214] on button "Save" at bounding box center [233, 207] width 30 height 17
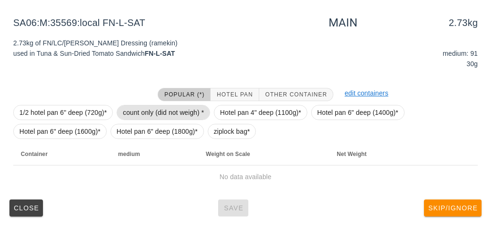
click at [126, 113] on span "count only (did not weigh) *" at bounding box center [163, 112] width 81 height 14
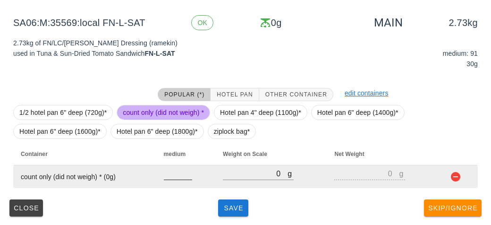
click at [167, 173] on input "number" at bounding box center [178, 173] width 28 height 12
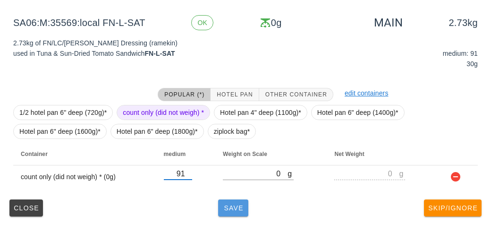
click at [242, 212] on button "Save" at bounding box center [233, 207] width 30 height 17
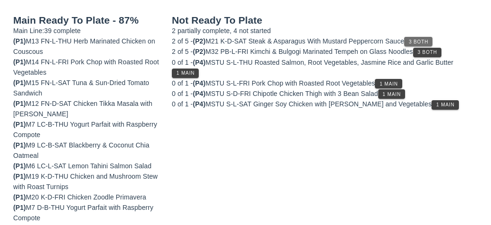
click at [428, 39] on span "3 Both" at bounding box center [418, 41] width 20 height 5
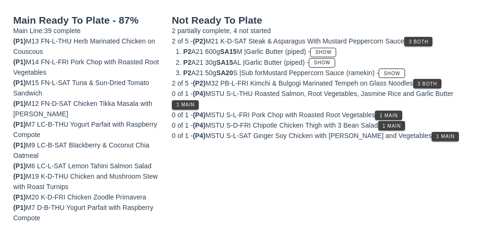
click at [420, 72] on li "P2 A21 50g SA20 S | Sub for Mustard Peppercorn Sauce (ramekin) - Show" at bounding box center [330, 72] width 294 height 10
click at [437, 83] on span "3 Both" at bounding box center [427, 83] width 20 height 5
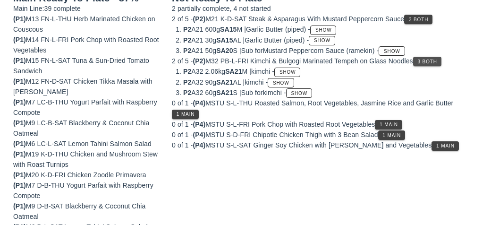
scroll to position [167, 0]
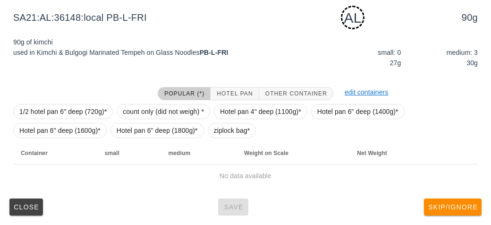
scroll to position [150, 0]
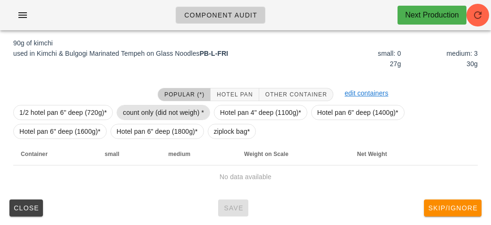
click at [136, 108] on span "count only (did not weigh) *" at bounding box center [163, 112] width 81 height 14
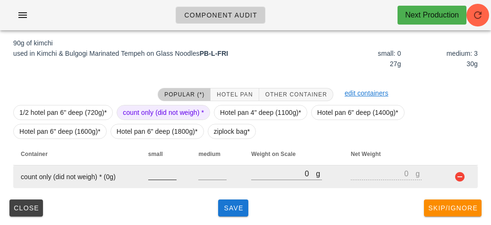
click at [156, 177] on input "number" at bounding box center [162, 173] width 28 height 12
click at [216, 169] on input "number" at bounding box center [212, 173] width 28 height 12
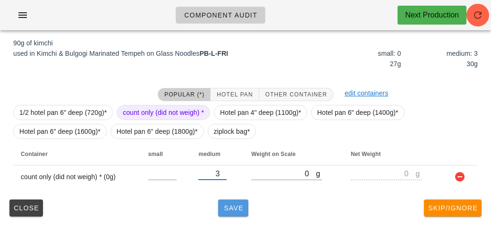
click at [234, 204] on span "Save" at bounding box center [233, 208] width 23 height 8
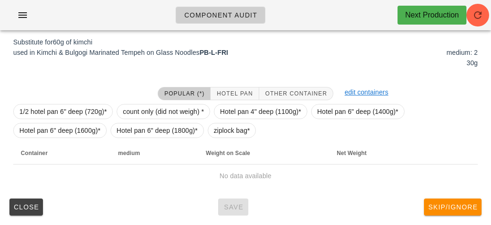
scroll to position [145, 0]
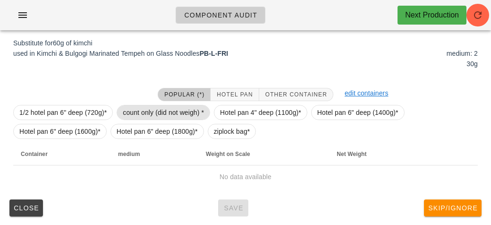
click at [147, 109] on span "count only (did not weigh) *" at bounding box center [163, 112] width 81 height 14
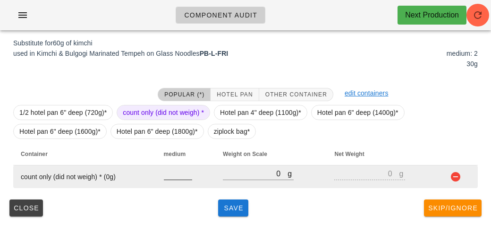
click at [173, 177] on input "number" at bounding box center [178, 173] width 28 height 12
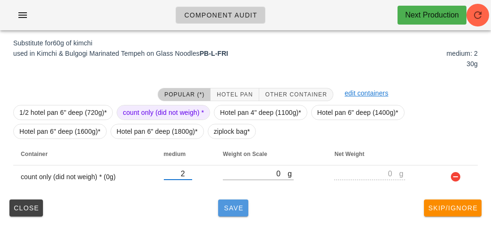
click at [233, 210] on span "Save" at bounding box center [233, 208] width 23 height 8
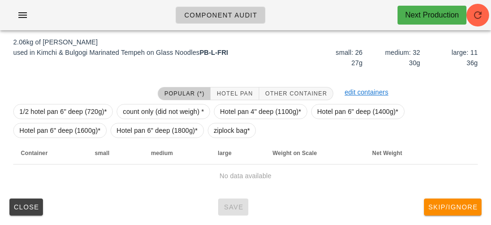
scroll to position [142, 0]
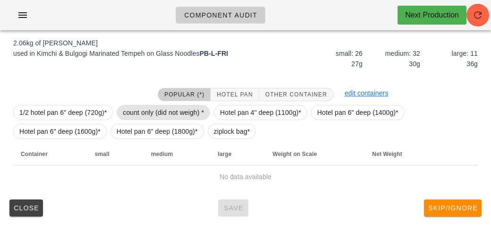
click at [132, 110] on span "count only (did not weigh) *" at bounding box center [163, 112] width 81 height 14
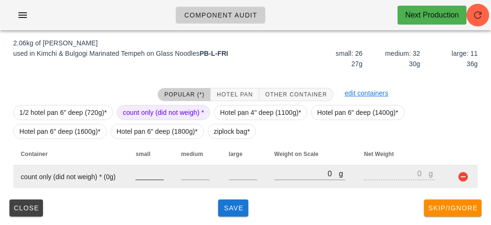
click at [150, 176] on input "number" at bounding box center [149, 173] width 28 height 12
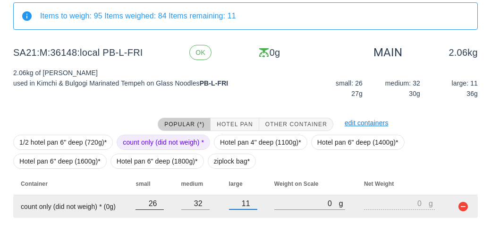
scroll to position [114, 0]
